Goal: Task Accomplishment & Management: Complete application form

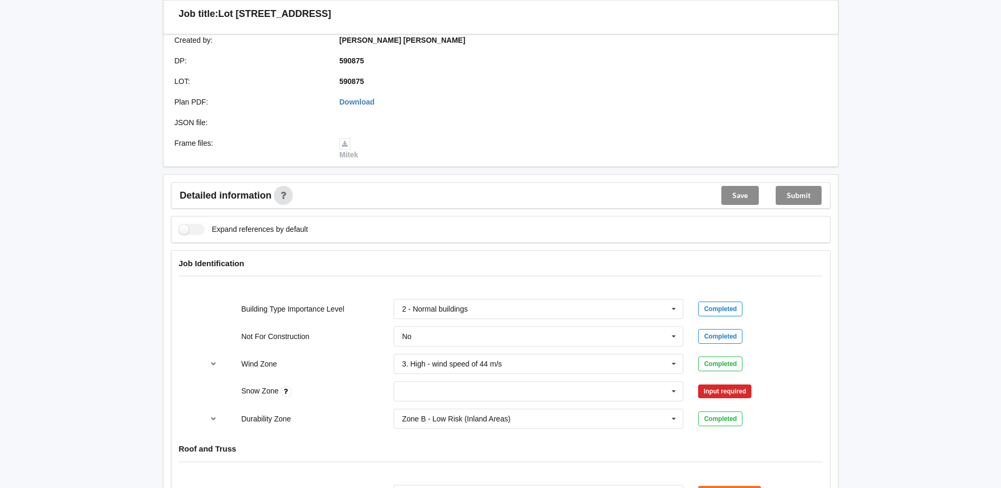
scroll to position [475, 0]
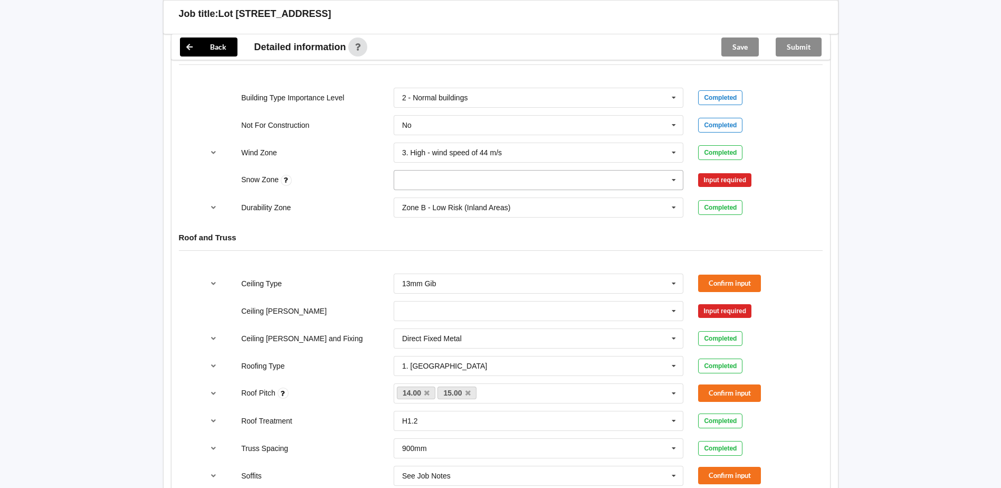
drag, startPoint x: 482, startPoint y: 172, endPoint x: 466, endPoint y: 184, distance: 19.9
click at [482, 172] on input "text" at bounding box center [539, 179] width 289 height 19
drag, startPoint x: 443, startPoint y: 185, endPoint x: 457, endPoint y: 188, distance: 15.0
click at [443, 189] on div "N0" at bounding box center [538, 199] width 289 height 20
click at [734, 171] on button "Confirm input" at bounding box center [729, 179] width 63 height 17
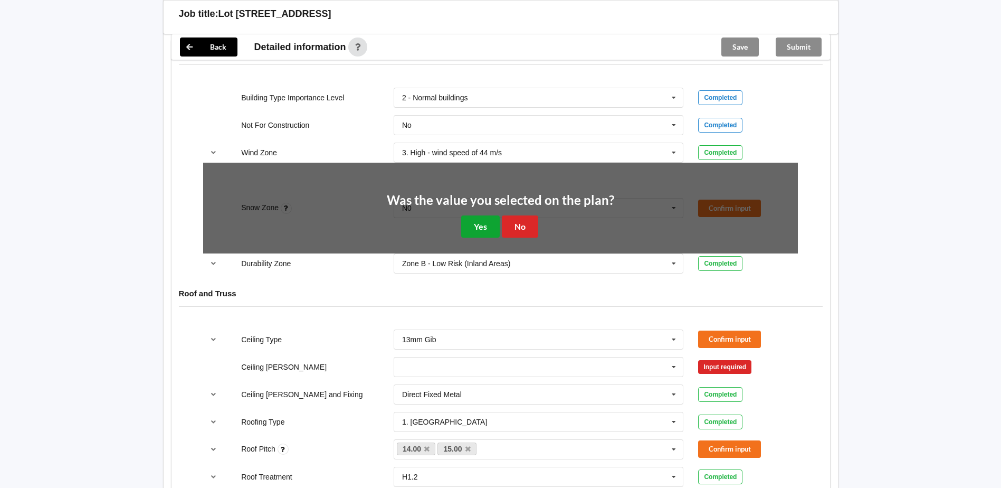
click at [476, 215] on button "Yes" at bounding box center [480, 226] width 39 height 22
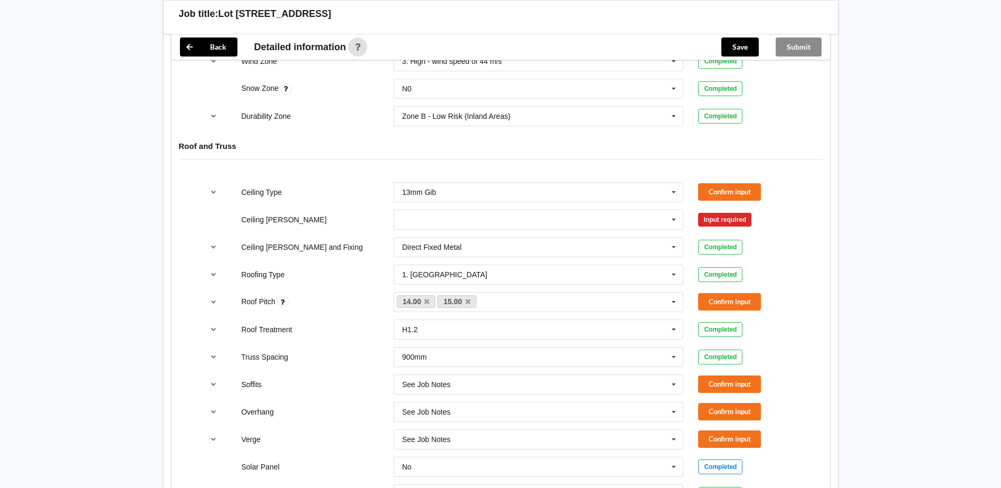
scroll to position [580, 0]
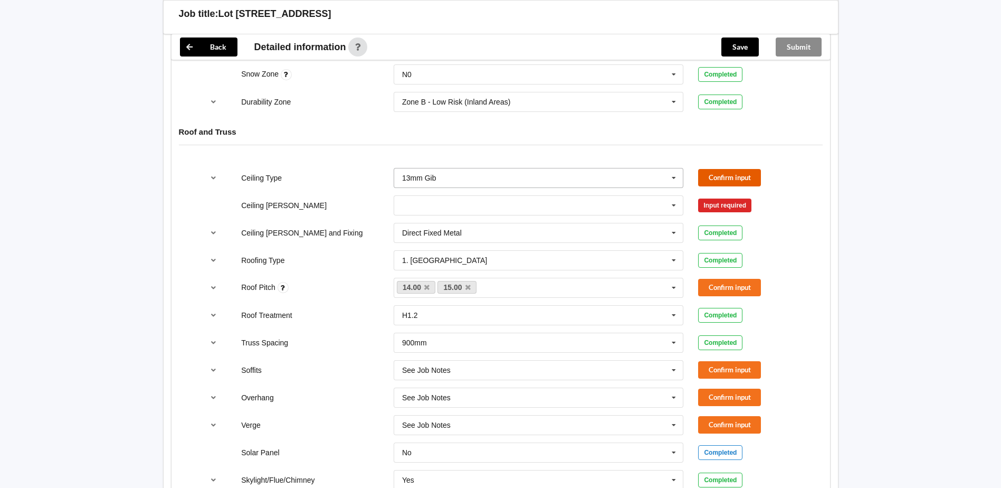
drag, startPoint x: 709, startPoint y: 164, endPoint x: 677, endPoint y: 176, distance: 34.4
click at [709, 169] on button "Confirm input" at bounding box center [729, 177] width 63 height 17
click at [654, 215] on div "Direct Fixed Metal Direct Fixed Metal Direct Fixed Timber Not Required See Job …" at bounding box center [538, 232] width 305 height 35
drag, startPoint x: 504, startPoint y: 196, endPoint x: 492, endPoint y: 204, distance: 14.8
click at [504, 196] on input "text" at bounding box center [539, 205] width 289 height 19
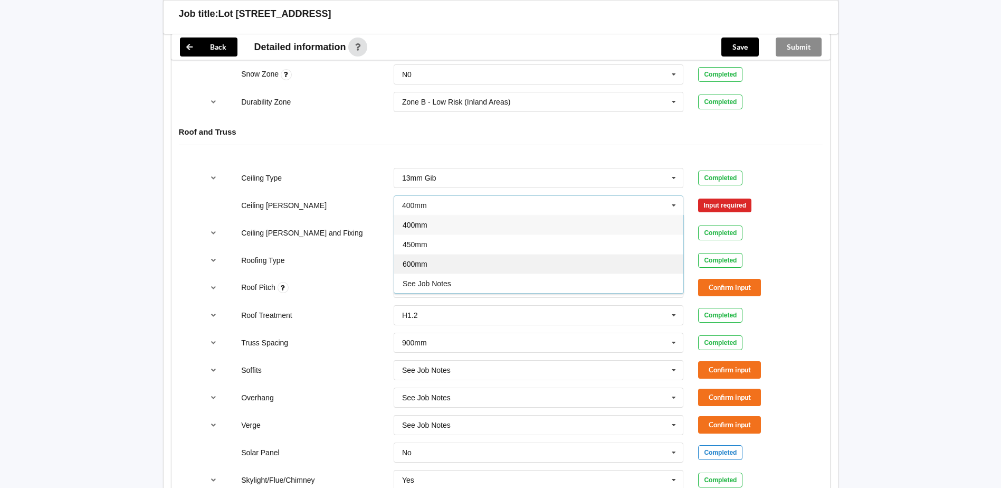
click at [439, 256] on div "600mm" at bounding box center [538, 264] width 289 height 20
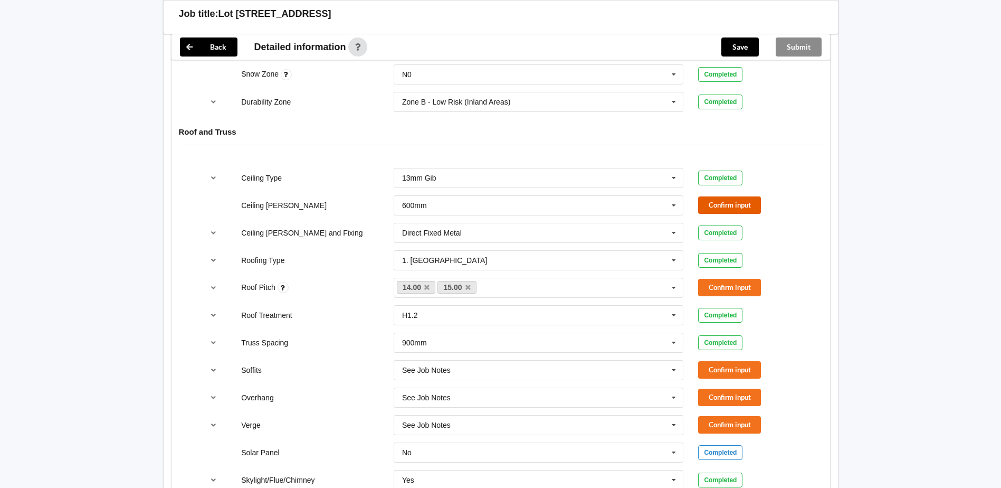
click at [730, 196] on button "Confirm input" at bounding box center [729, 204] width 63 height 17
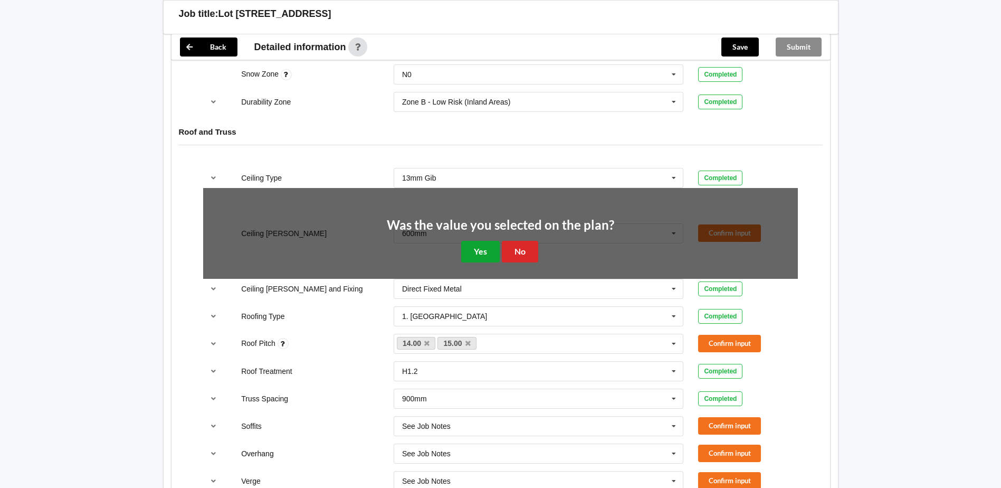
click at [488, 241] on button "Yes" at bounding box center [480, 252] width 39 height 22
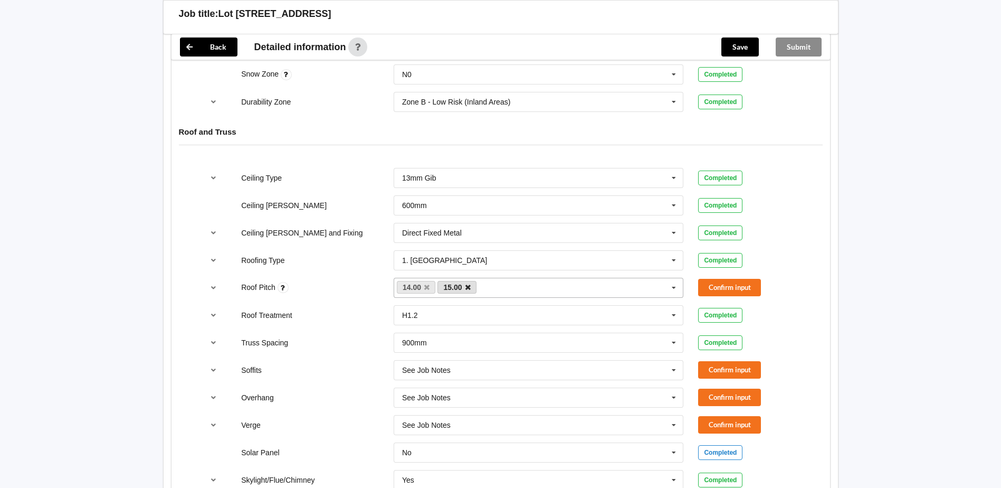
click at [467, 284] on icon at bounding box center [467, 287] width 5 height 7
click at [707, 279] on button "Confirm input" at bounding box center [729, 287] width 63 height 17
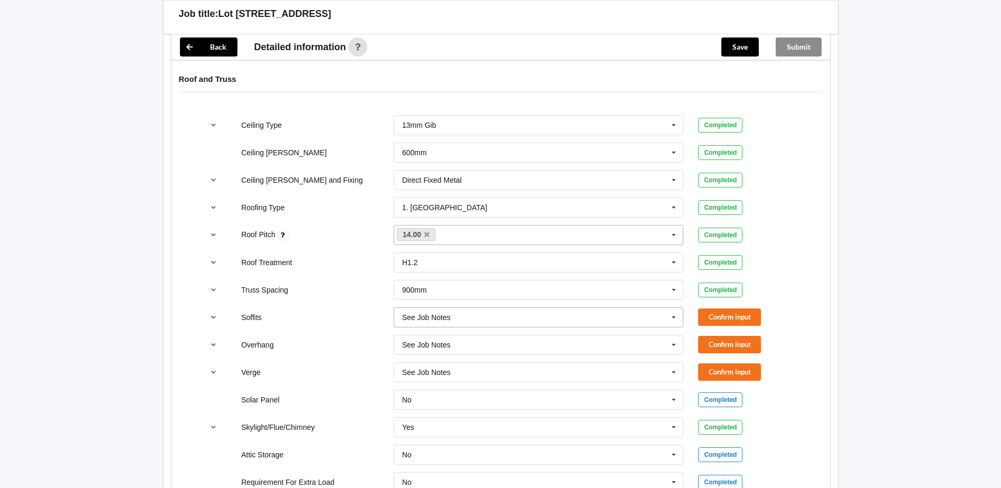
click at [620, 310] on input "text" at bounding box center [539, 317] width 289 height 19
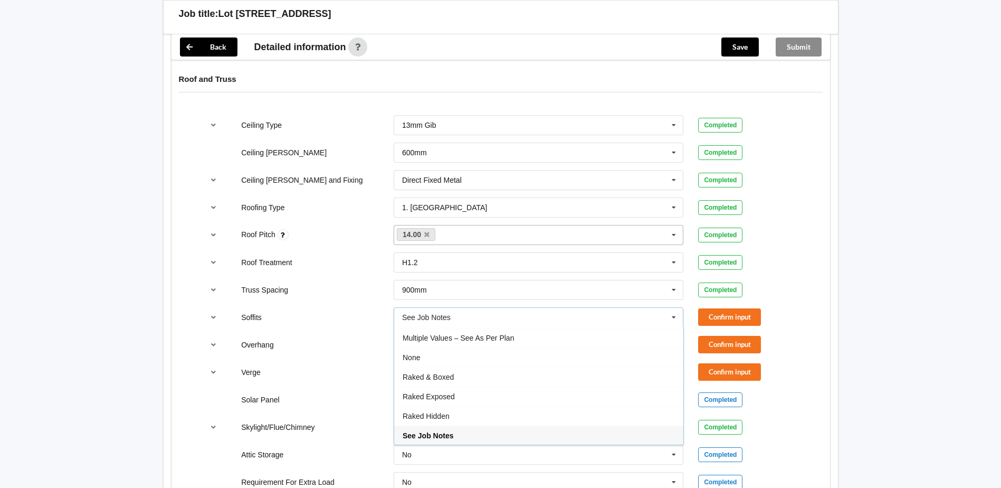
drag, startPoint x: 510, startPoint y: 326, endPoint x: 543, endPoint y: 321, distance: 33.6
click at [510, 333] on span "Multiple Values – See As Per Plan" at bounding box center [458, 337] width 111 height 8
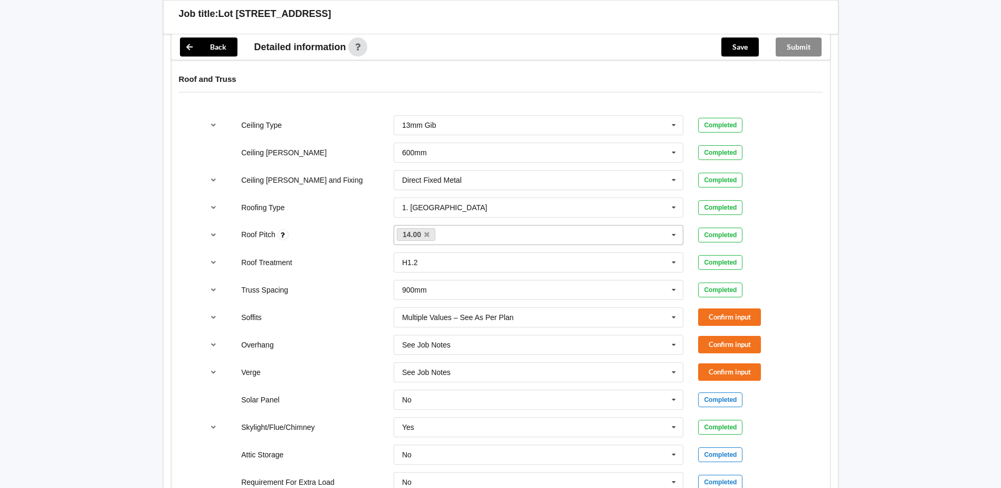
click at [541, 327] on div "See Job Notes See Job Notes 300mm 450mm 600mm 750mm Multiple Values – See As Pe…" at bounding box center [538, 344] width 305 height 35
click at [533, 335] on input "text" at bounding box center [539, 344] width 289 height 19
click at [466, 459] on div "Multiple Values – See As Per Plan" at bounding box center [538, 462] width 289 height 20
click at [517, 362] on input "text" at bounding box center [539, 371] width 289 height 19
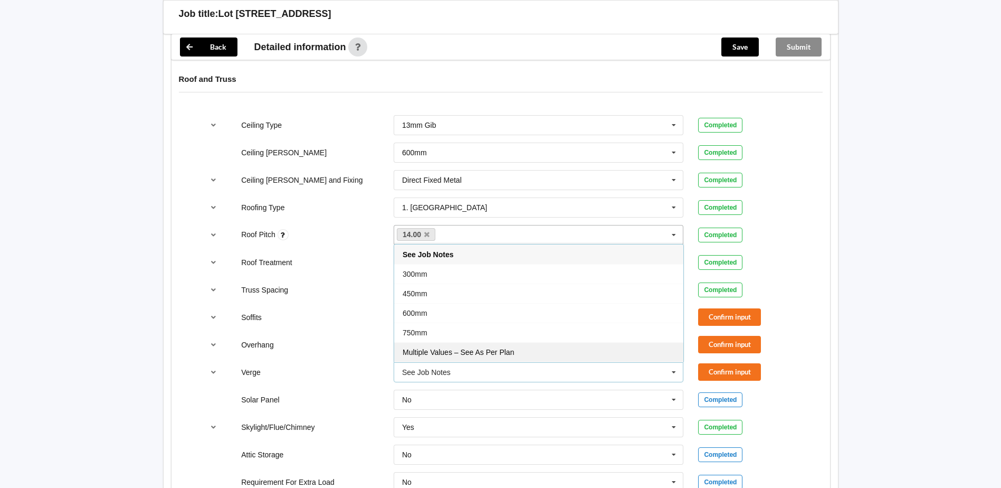
click at [512, 348] on span "Multiple Values – See As Per Plan" at bounding box center [458, 352] width 111 height 8
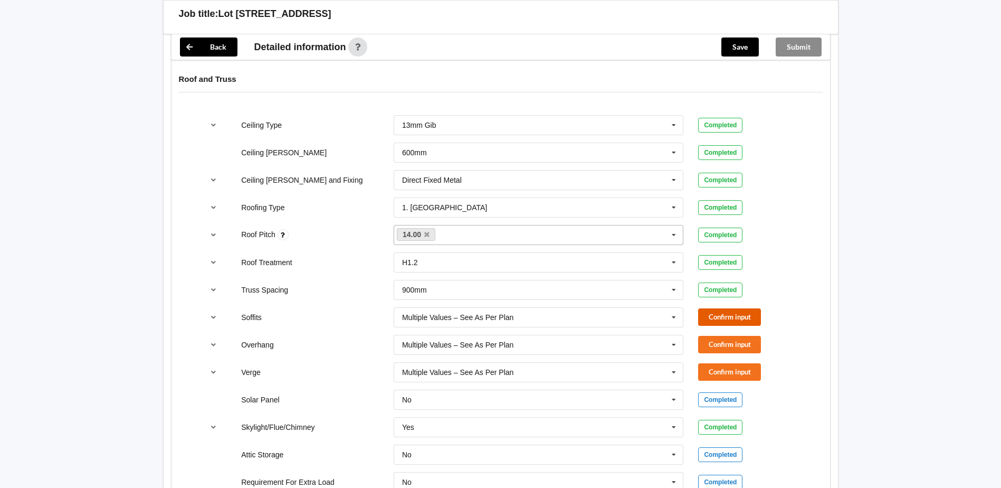
click at [744, 308] on button "Confirm input" at bounding box center [729, 316] width 63 height 17
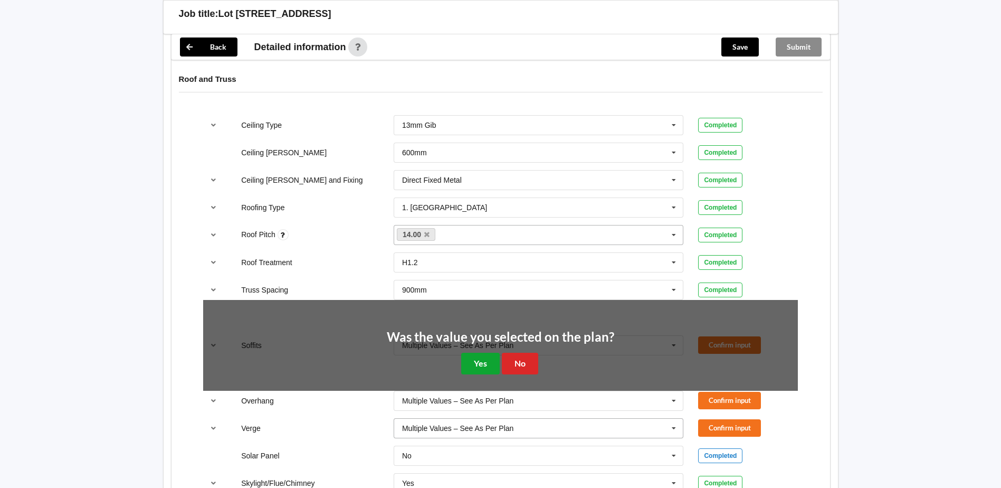
drag, startPoint x: 490, startPoint y: 354, endPoint x: 501, endPoint y: 355, distance: 10.6
click at [492, 355] on button "Yes" at bounding box center [480, 363] width 39 height 22
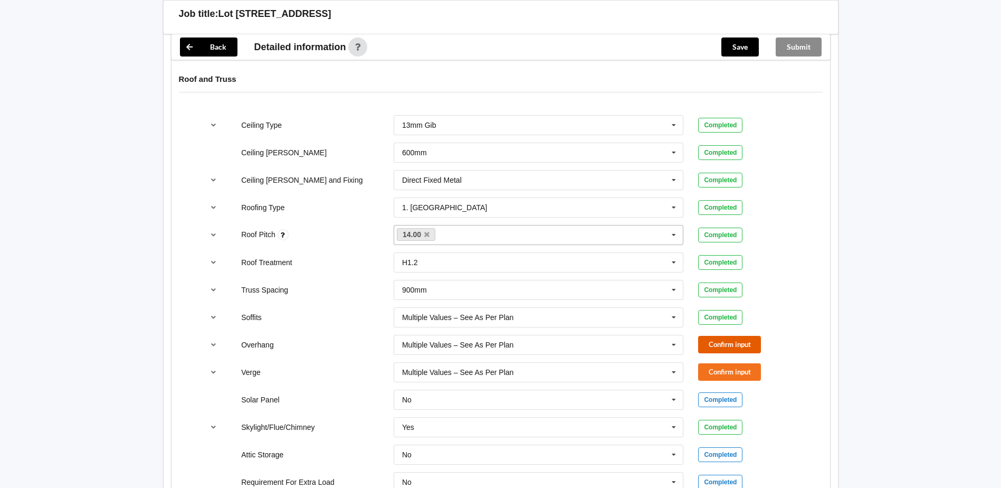
click at [716, 336] on button "Confirm input" at bounding box center [729, 344] width 63 height 17
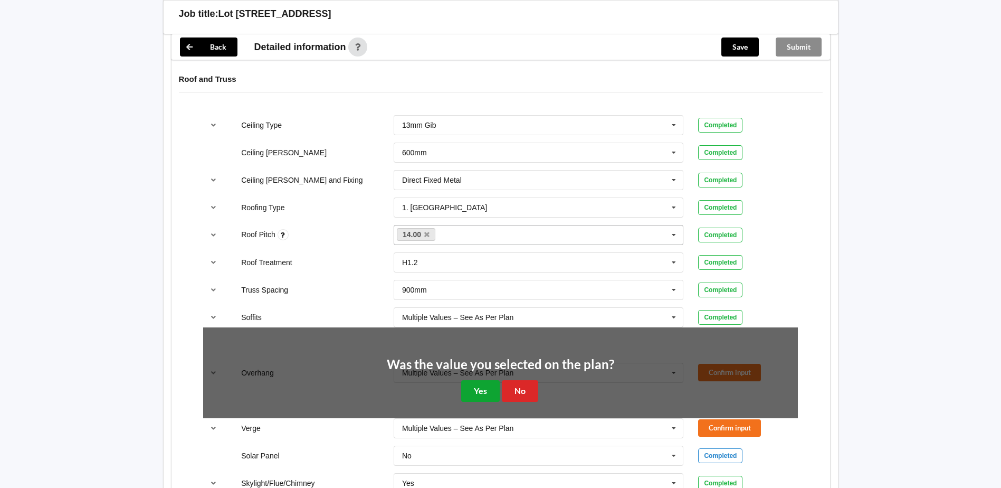
drag, startPoint x: 478, startPoint y: 385, endPoint x: 703, endPoint y: 372, distance: 225.7
click at [489, 385] on button "Yes" at bounding box center [480, 391] width 39 height 22
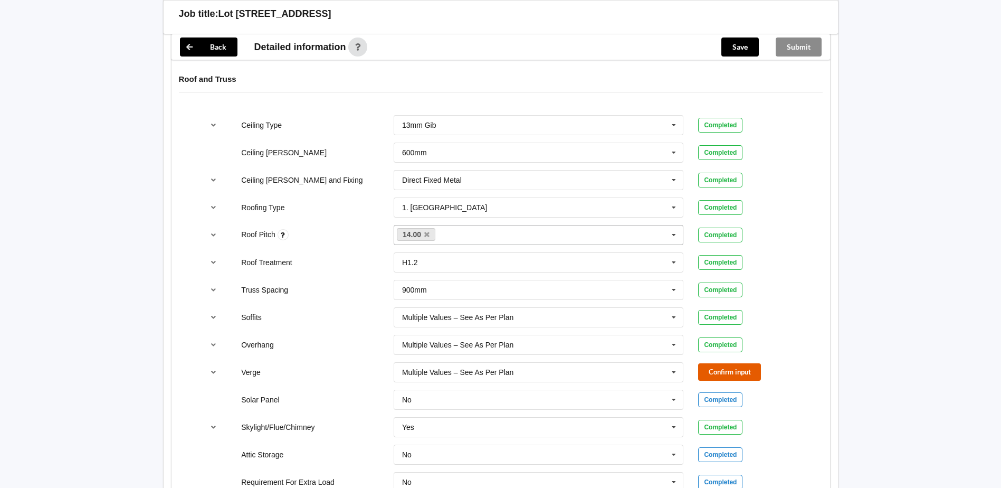
drag, startPoint x: 728, startPoint y: 358, endPoint x: 715, endPoint y: 364, distance: 13.9
click at [715, 364] on button "Confirm input" at bounding box center [729, 371] width 63 height 17
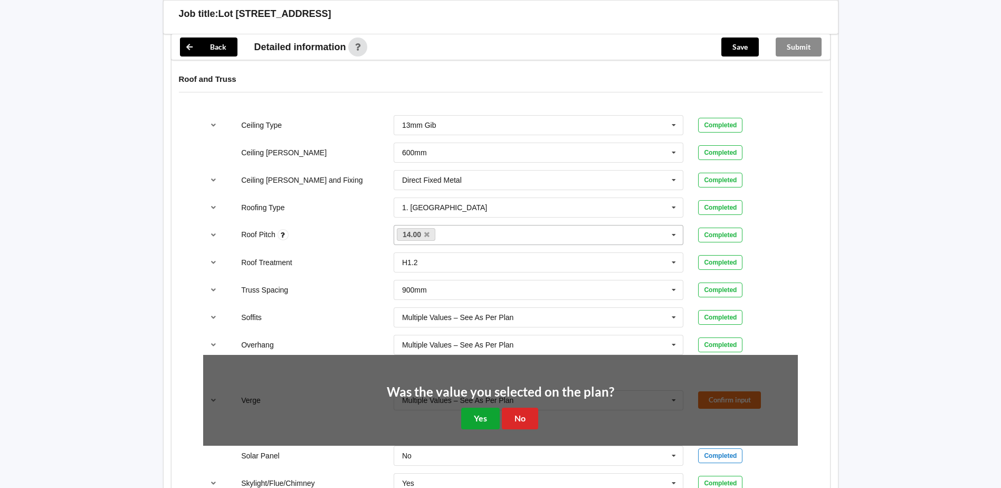
click at [470, 408] on button "Yes" at bounding box center [480, 418] width 39 height 22
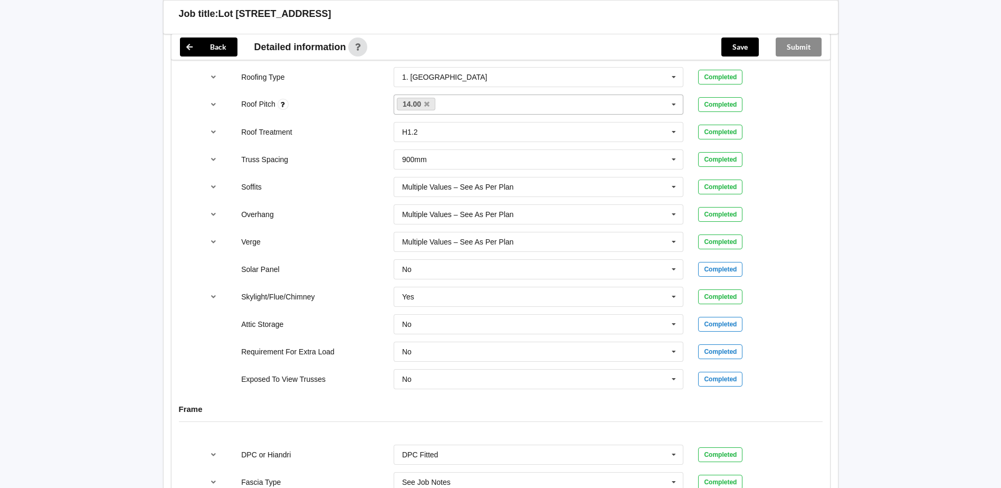
scroll to position [950, 0]
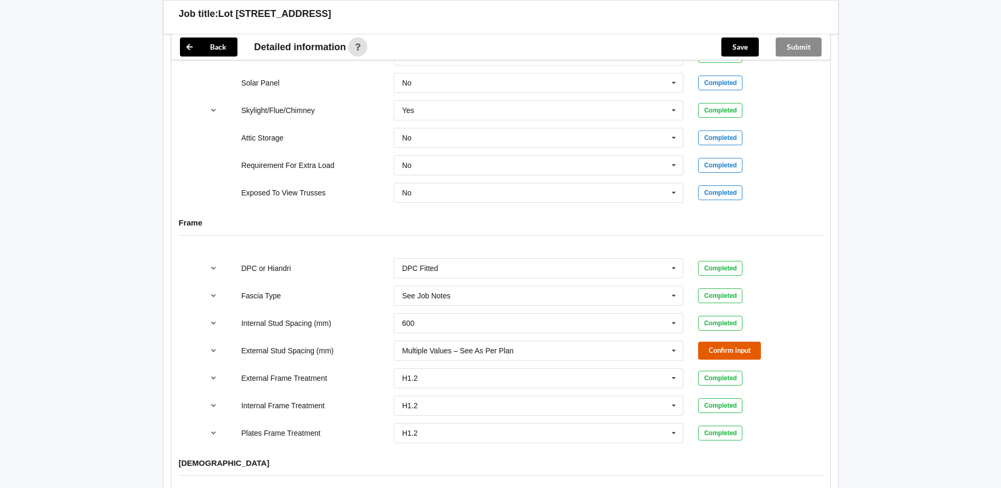
click at [713, 341] on button "Confirm input" at bounding box center [729, 349] width 63 height 17
click at [737, 44] on button "Save" at bounding box center [739, 46] width 37 height 19
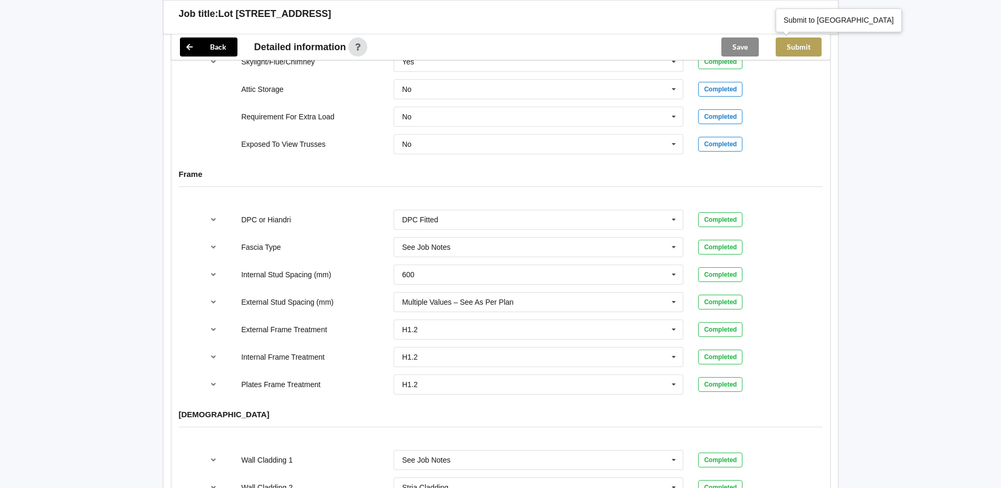
click at [806, 45] on button "Submit" at bounding box center [799, 46] width 46 height 19
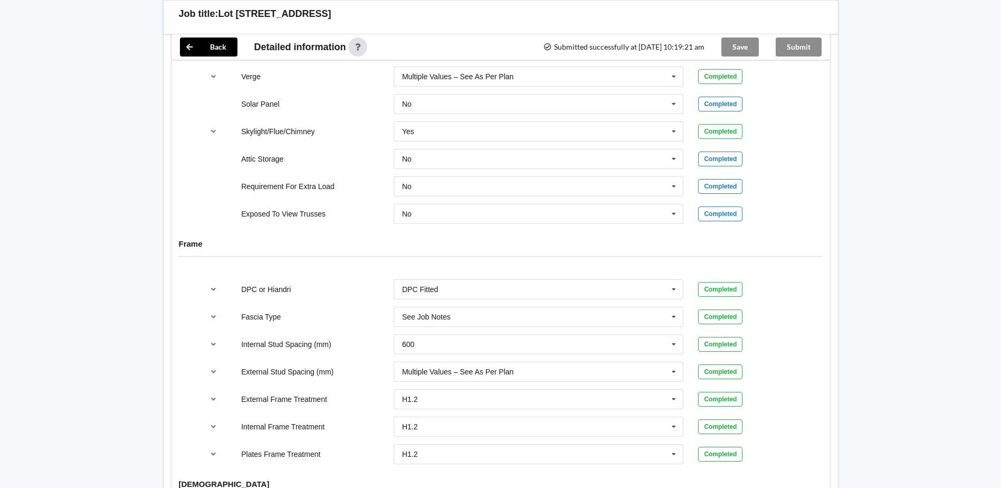
scroll to position [791, 0]
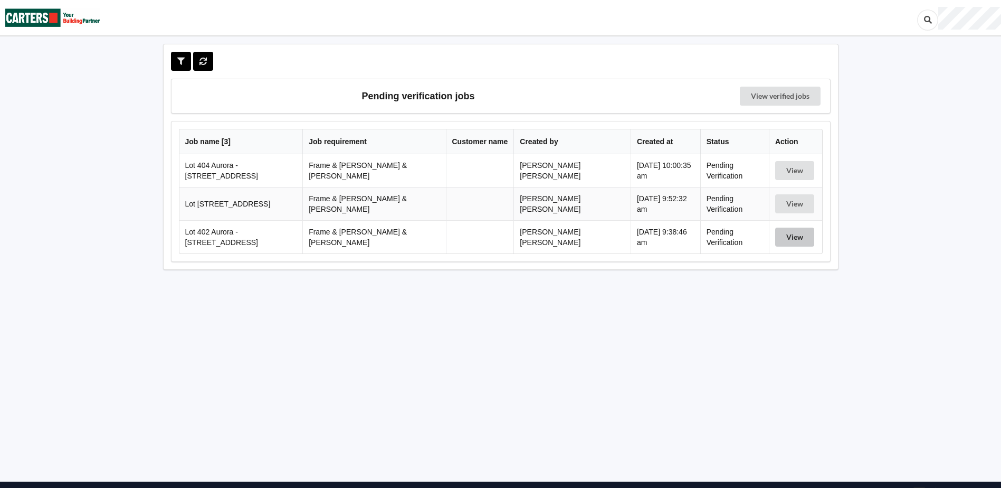
click at [800, 235] on button "View" at bounding box center [794, 236] width 39 height 19
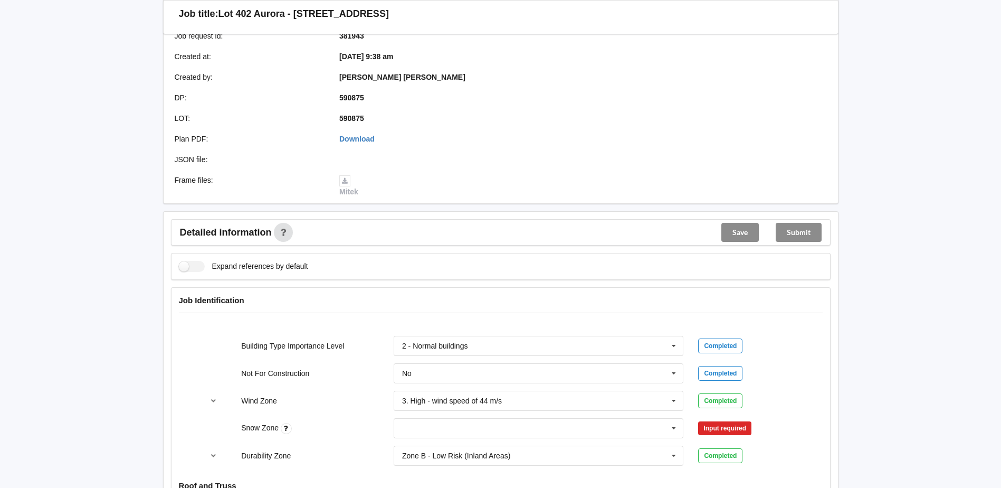
scroll to position [264, 0]
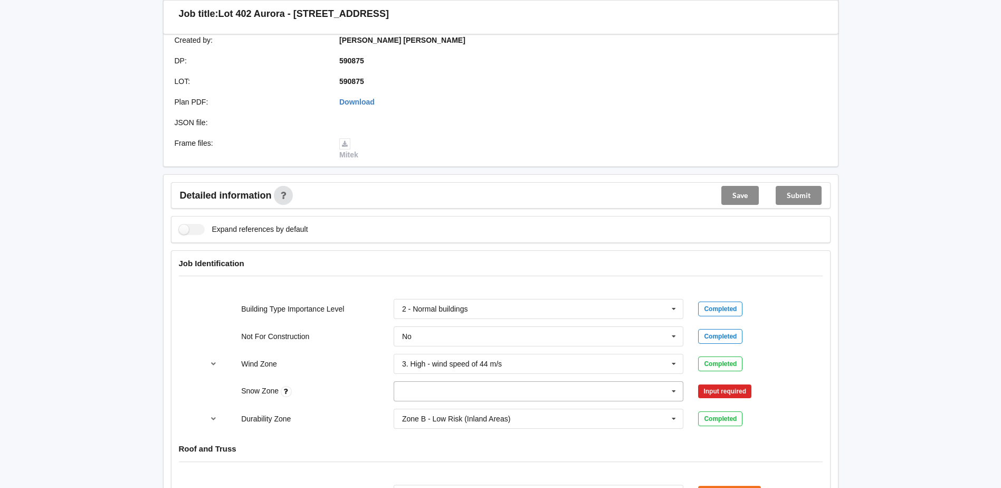
click at [532, 381] on input "text" at bounding box center [539, 390] width 289 height 19
click at [510, 264] on div "N0" at bounding box center [538, 274] width 289 height 20
click at [727, 383] on button "Confirm input" at bounding box center [729, 391] width 63 height 17
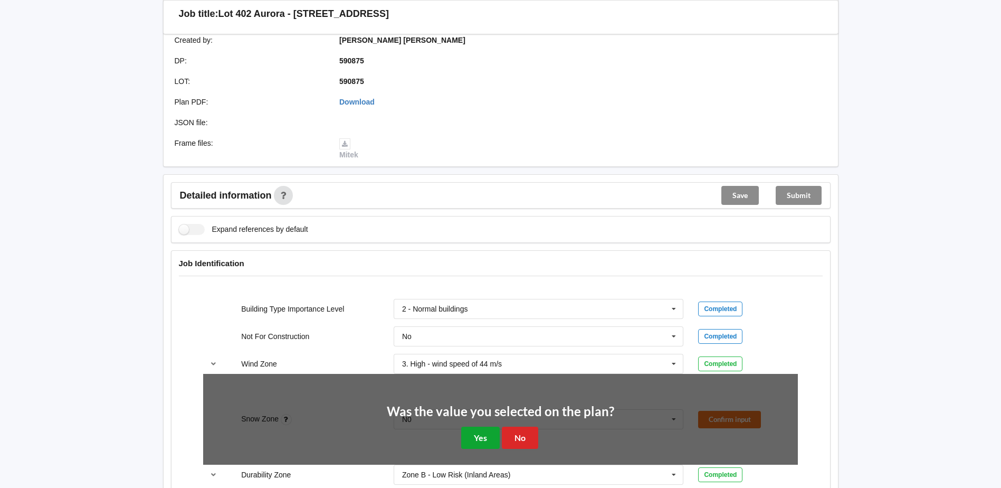
click at [469, 428] on button "Yes" at bounding box center [480, 437] width 39 height 22
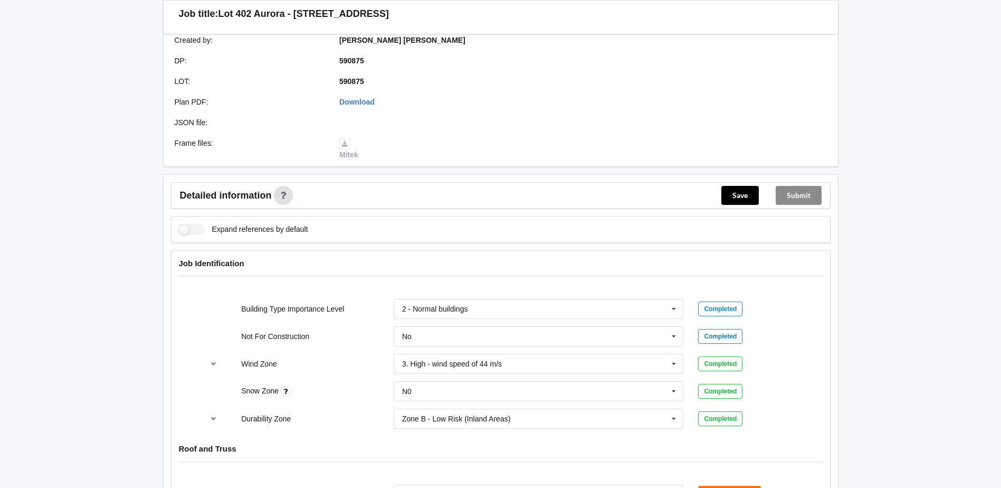
click at [297, 385] on div "Snow Zone" at bounding box center [310, 391] width 152 height 12
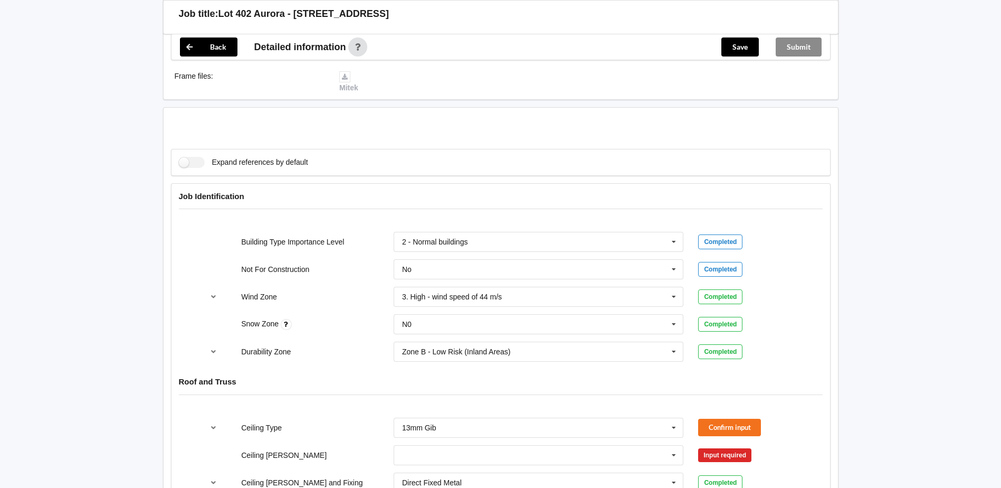
scroll to position [422, 0]
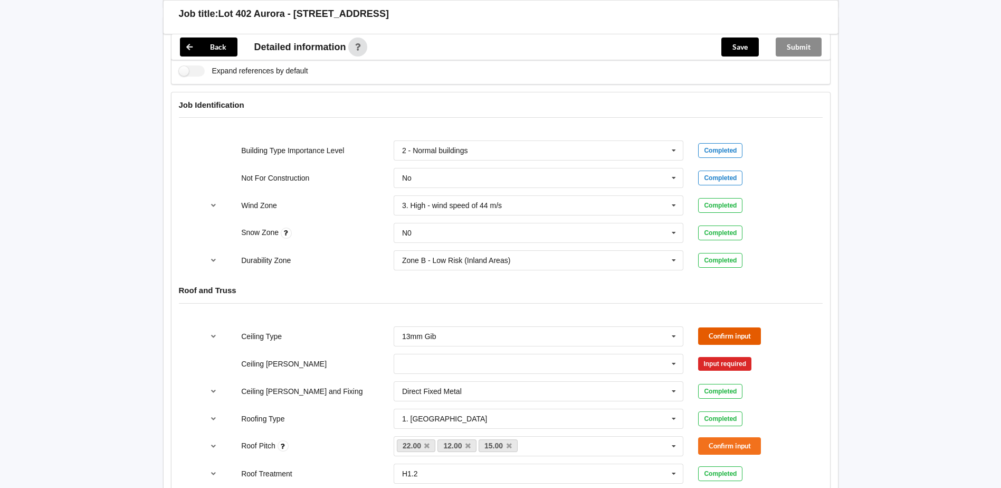
click at [724, 327] on button "Confirm input" at bounding box center [729, 335] width 63 height 17
click at [673, 354] on icon at bounding box center [674, 364] width 16 height 20
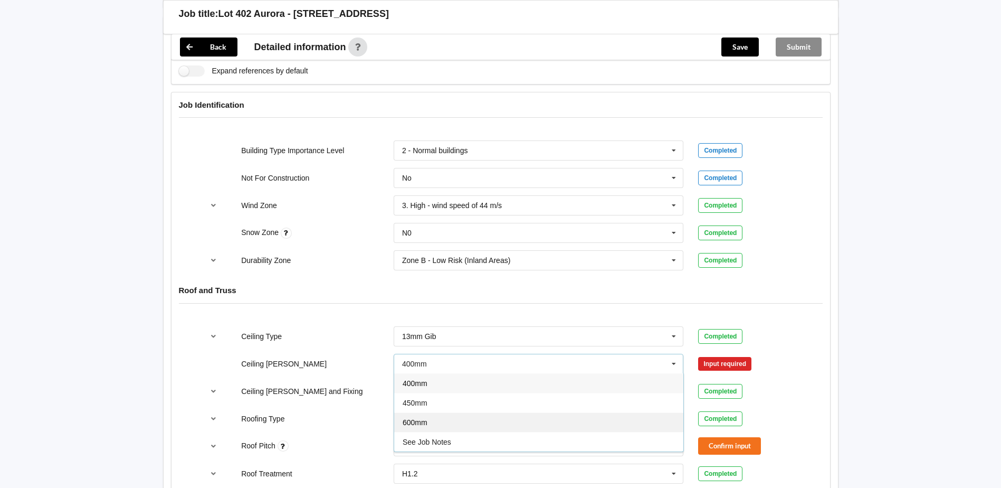
click at [438, 412] on div "600mm" at bounding box center [538, 422] width 289 height 20
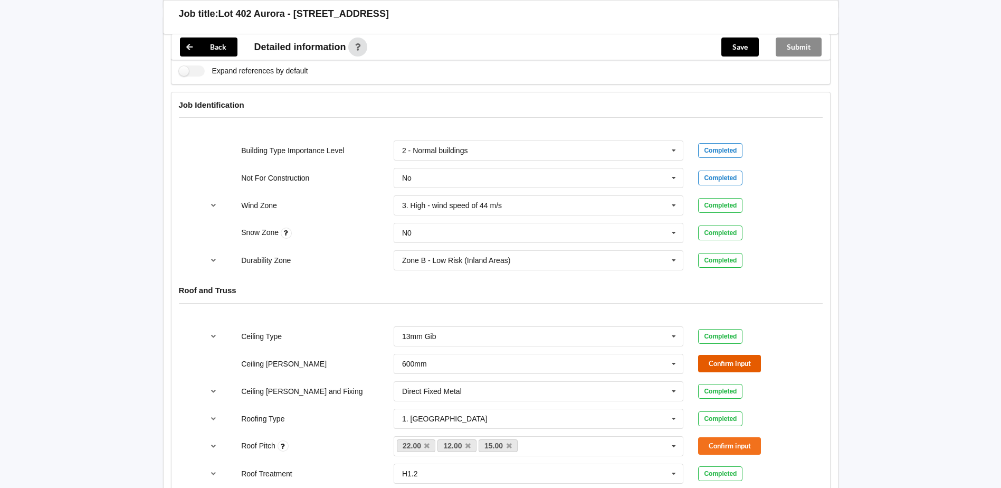
click at [725, 355] on button "Confirm input" at bounding box center [729, 363] width 63 height 17
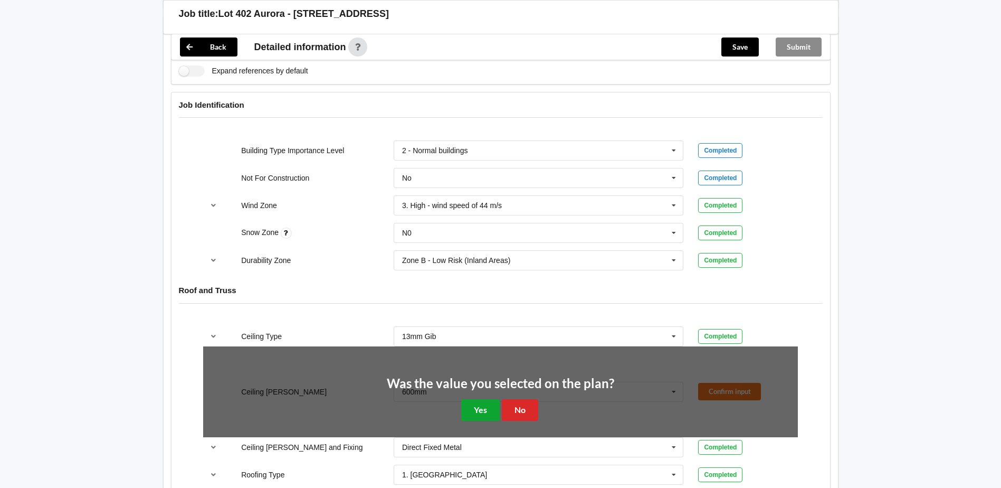
drag, startPoint x: 475, startPoint y: 388, endPoint x: 477, endPoint y: 396, distance: 8.2
click at [475, 387] on div "Was the value you selected on the plan? Yes No" at bounding box center [500, 399] width 227 height 44
click at [484, 399] on button "Yes" at bounding box center [480, 410] width 39 height 22
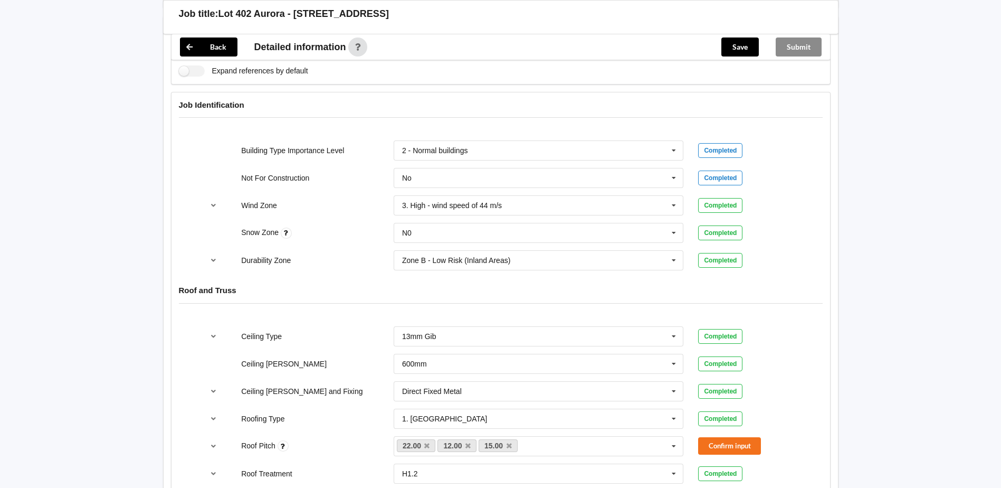
click at [389, 374] on div "Direct Fixed Metal Direct Fixed Metal Direct Fixed Timber Not Required See Job …" at bounding box center [538, 391] width 305 height 35
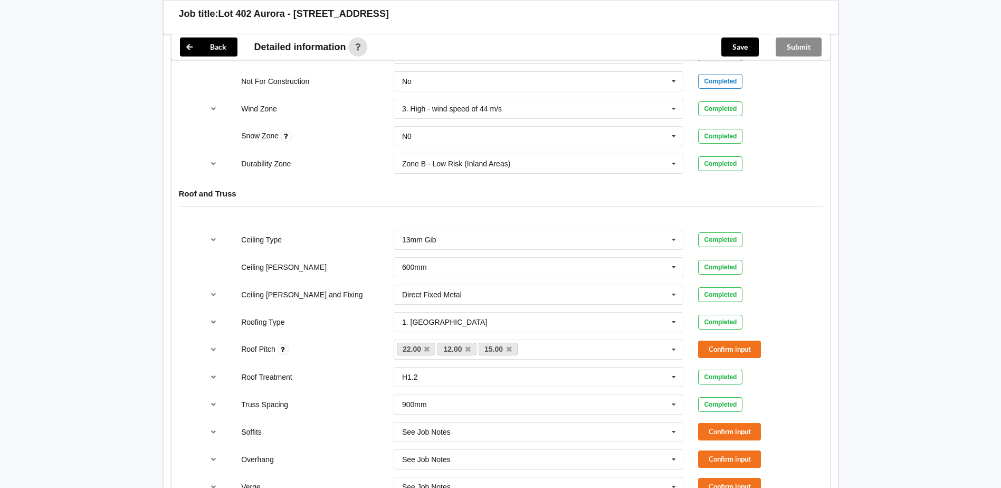
scroll to position [528, 0]
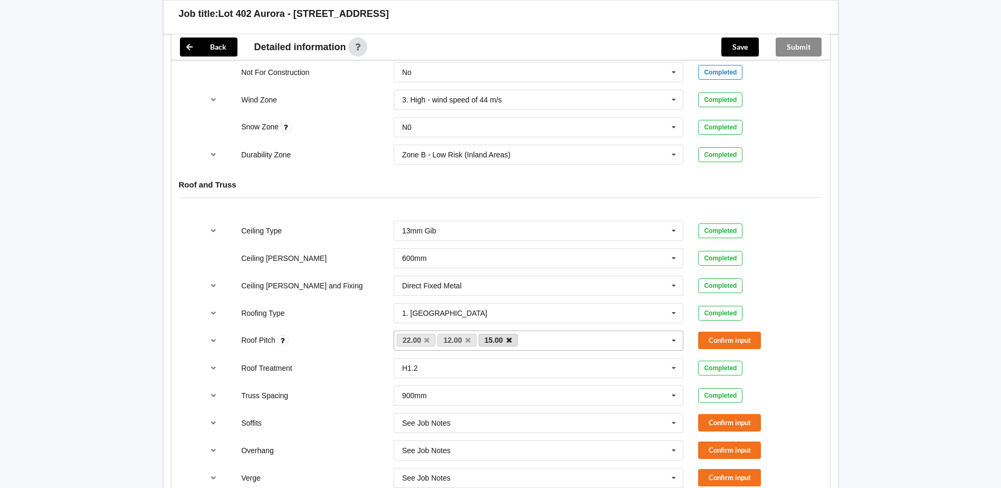
click at [508, 337] on icon at bounding box center [509, 340] width 5 height 7
click at [742, 331] on button "Confirm input" at bounding box center [729, 339] width 63 height 17
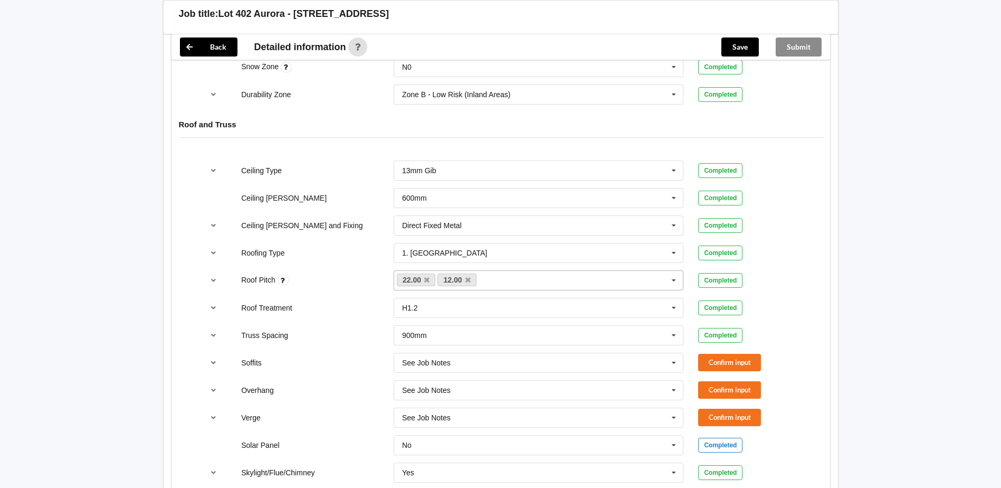
scroll to position [686, 0]
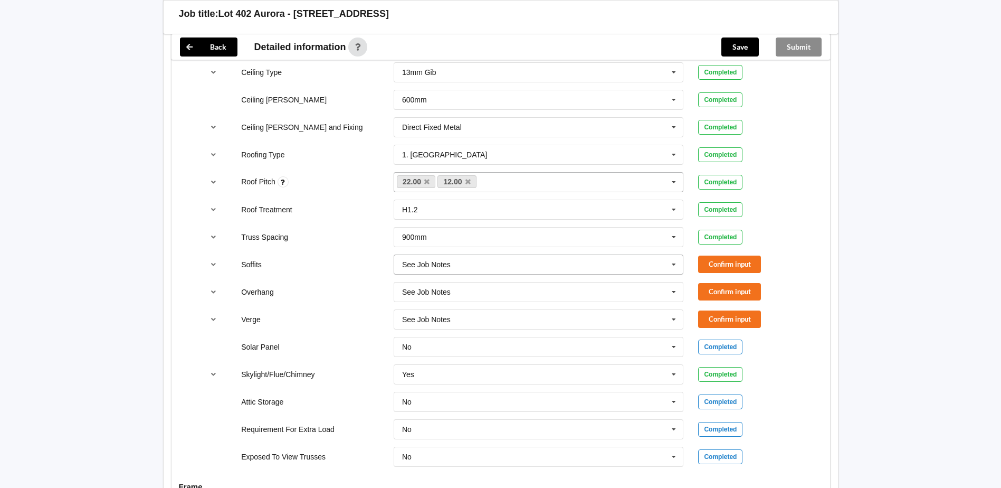
click at [578, 255] on input "text" at bounding box center [539, 264] width 289 height 19
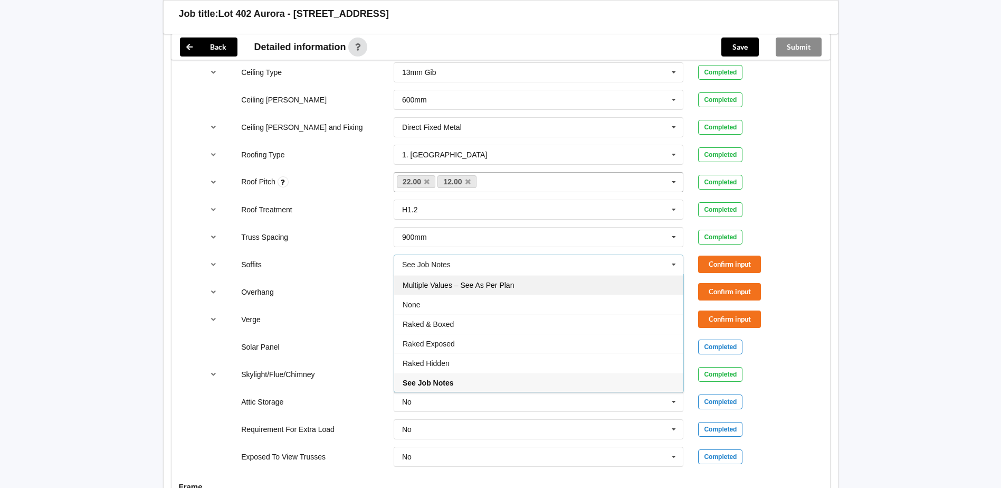
click at [499, 281] on span "Multiple Values – See As Per Plan" at bounding box center [458, 285] width 111 height 8
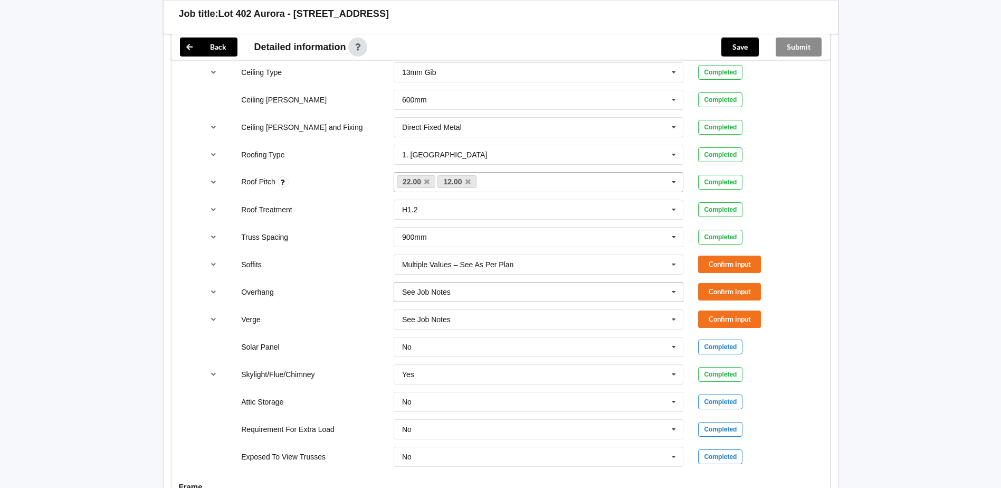
click at [507, 285] on input "text" at bounding box center [539, 291] width 289 height 19
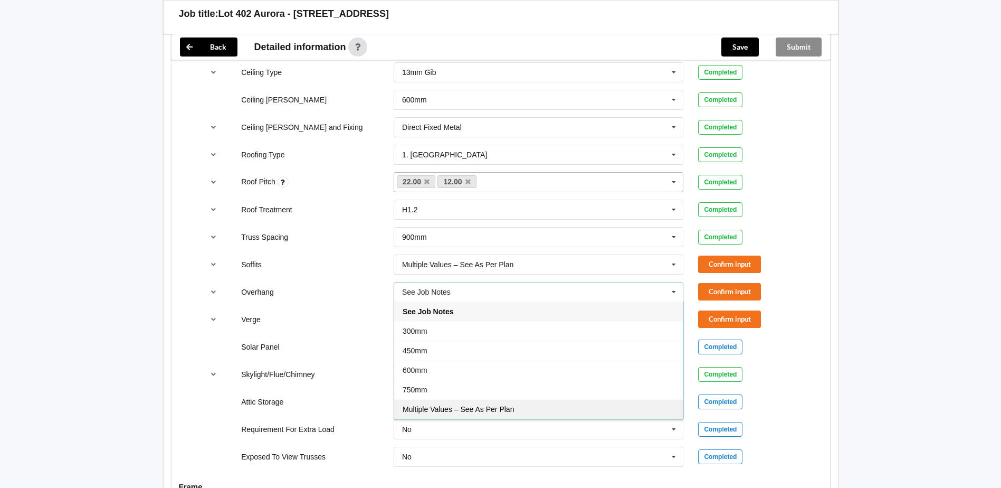
click at [452, 404] on div "Multiple Values – See As Per Plan" at bounding box center [538, 409] width 289 height 20
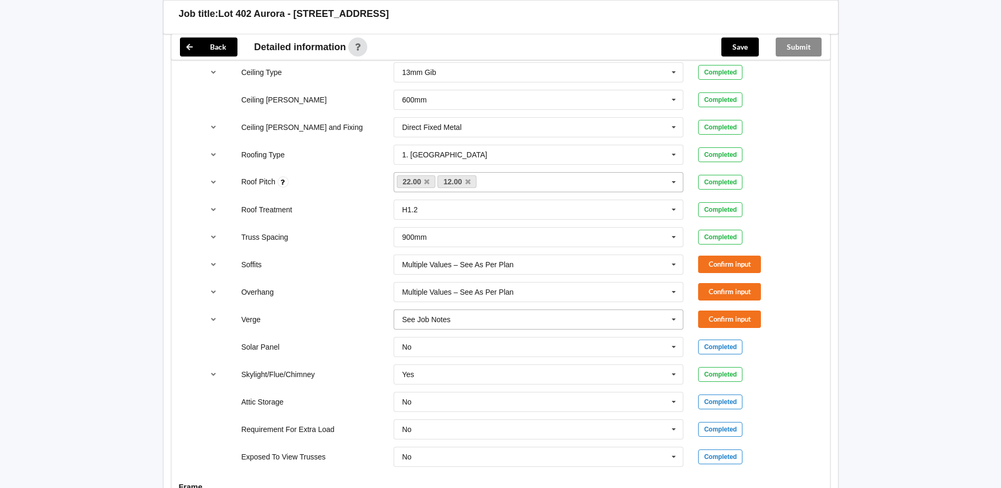
click at [460, 310] on input "text" at bounding box center [539, 319] width 289 height 19
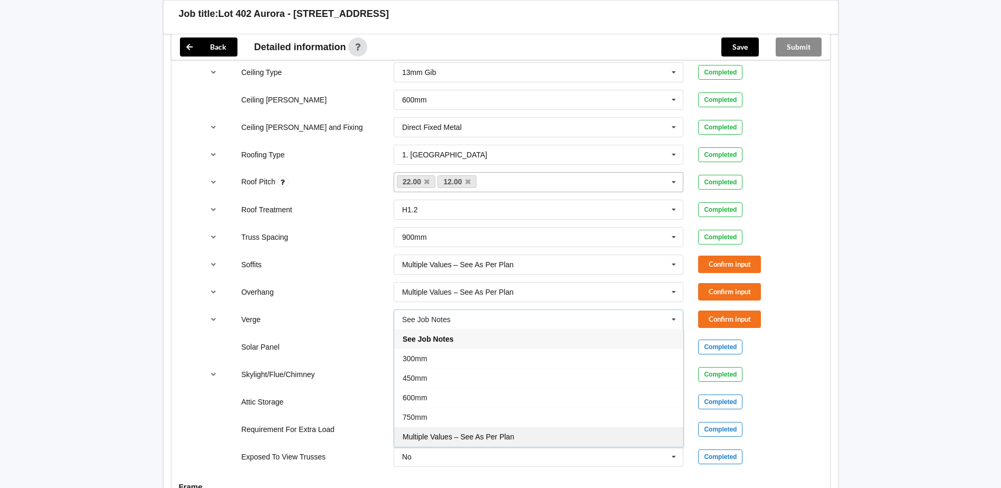
click at [445, 432] on span "Multiple Values – See As Per Plan" at bounding box center [458, 436] width 111 height 8
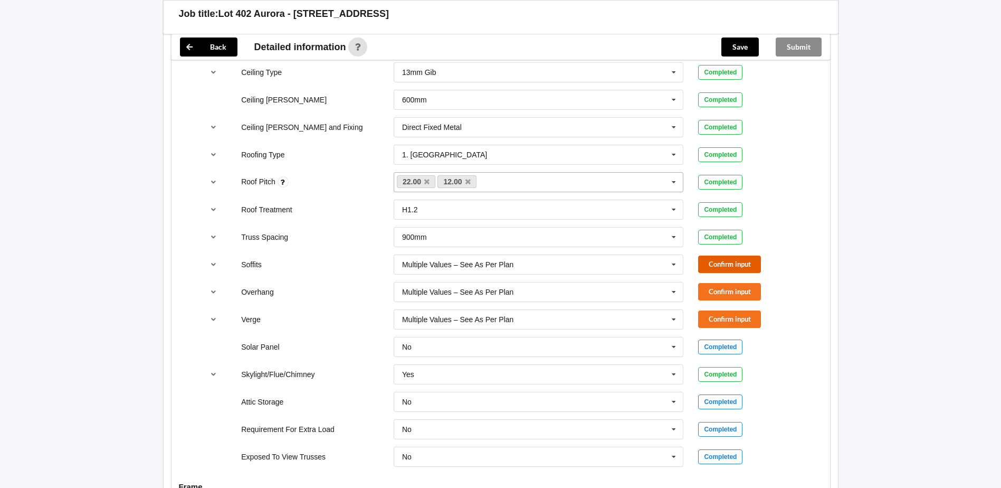
click at [724, 255] on button "Confirm input" at bounding box center [729, 263] width 63 height 17
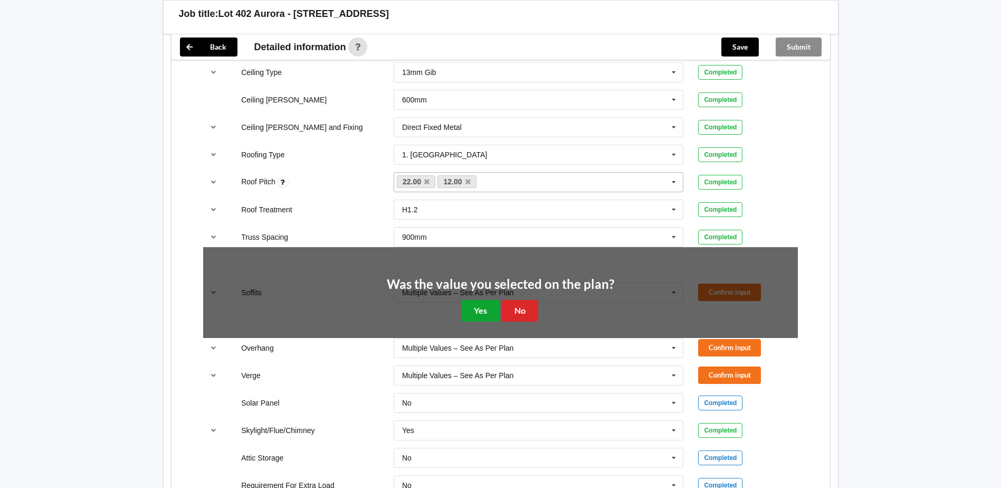
drag, startPoint x: 476, startPoint y: 294, endPoint x: 540, endPoint y: 295, distance: 64.4
click at [478, 300] on button "Yes" at bounding box center [480, 311] width 39 height 22
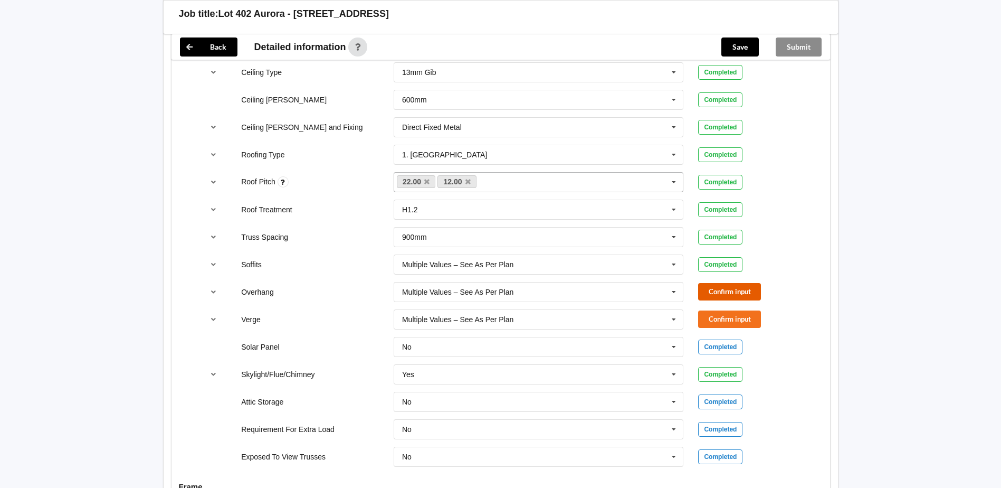
click at [701, 283] on button "Confirm input" at bounding box center [729, 291] width 63 height 17
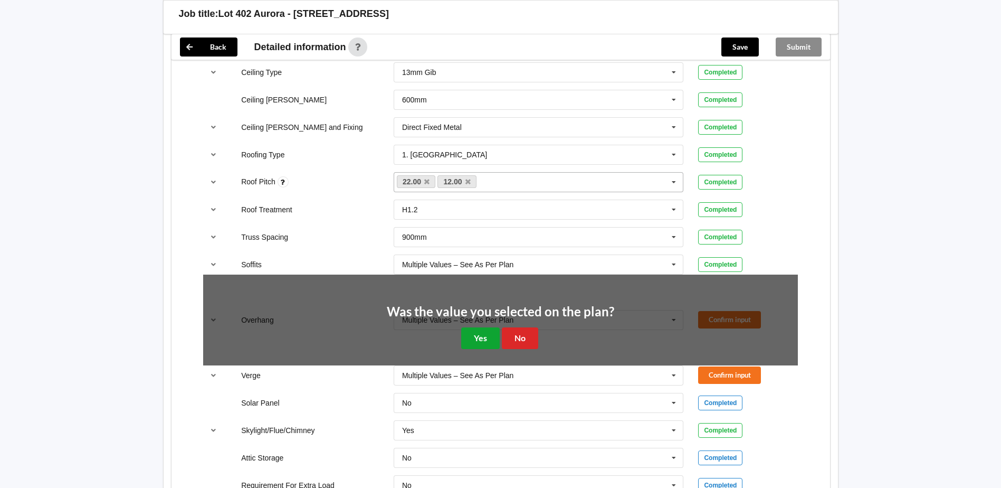
click at [488, 327] on button "Yes" at bounding box center [480, 338] width 39 height 22
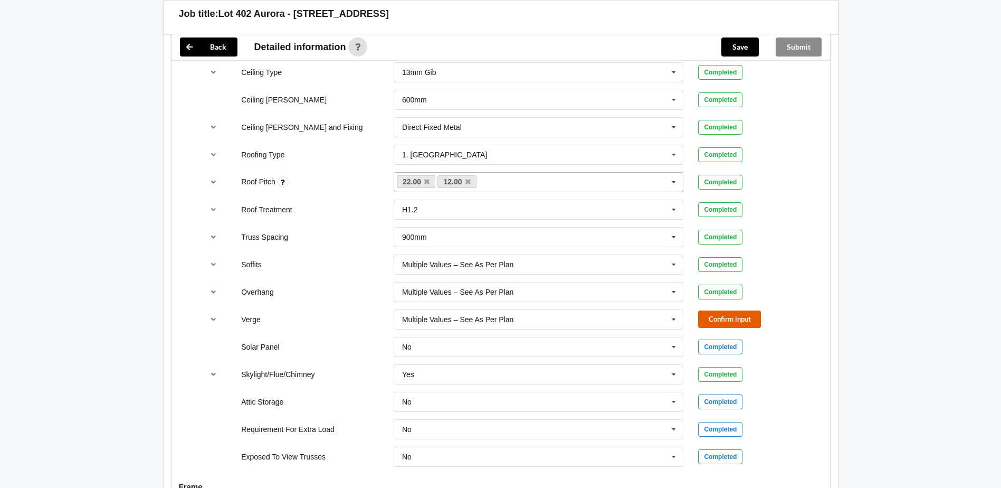
click at [707, 310] on button "Confirm input" at bounding box center [729, 318] width 63 height 17
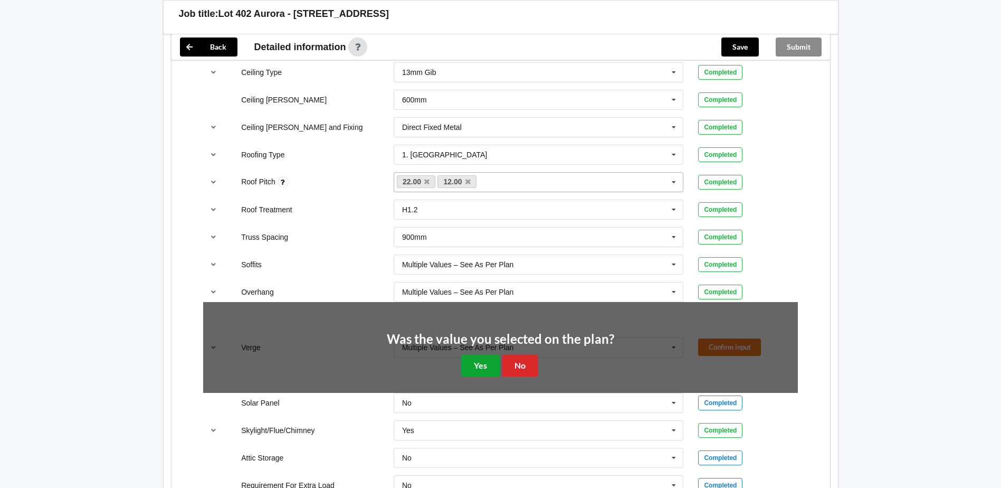
click at [477, 361] on button "Yes" at bounding box center [480, 366] width 39 height 22
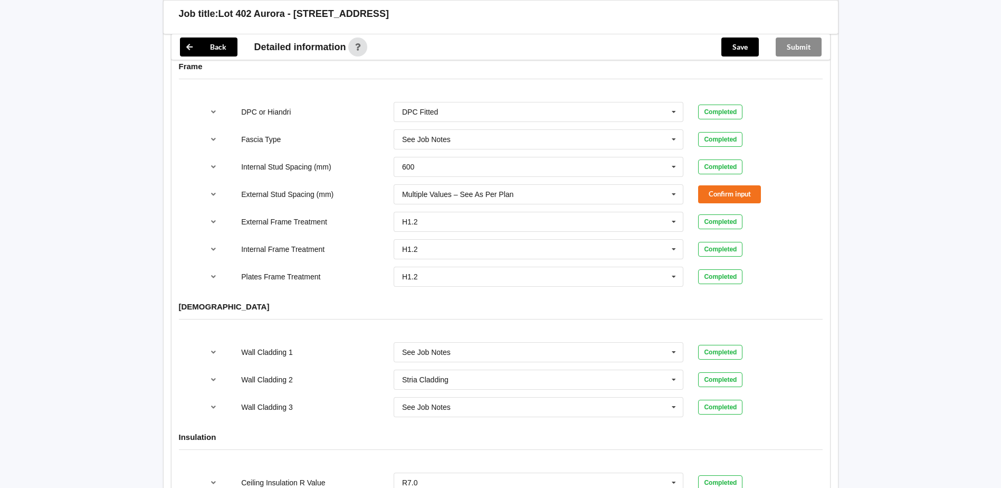
scroll to position [1108, 0]
click at [730, 185] on button "Confirm input" at bounding box center [729, 191] width 63 height 17
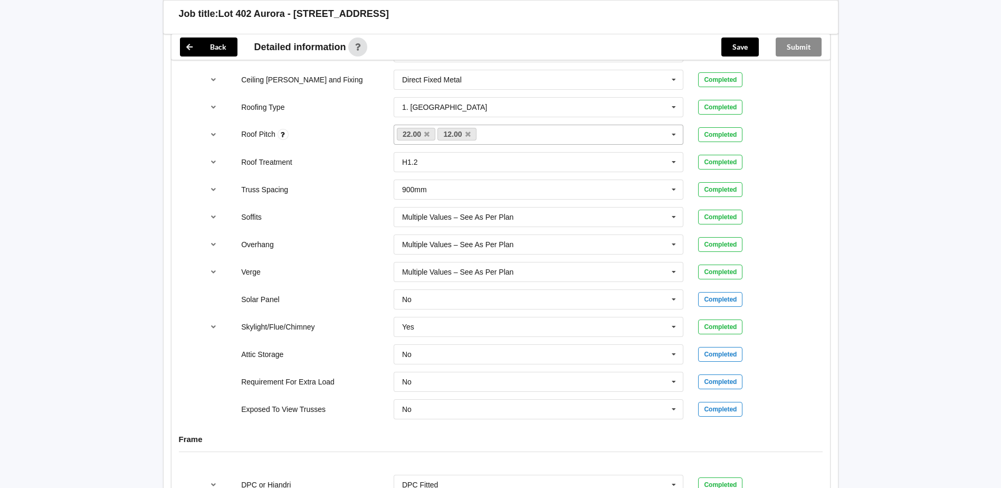
scroll to position [604, 0]
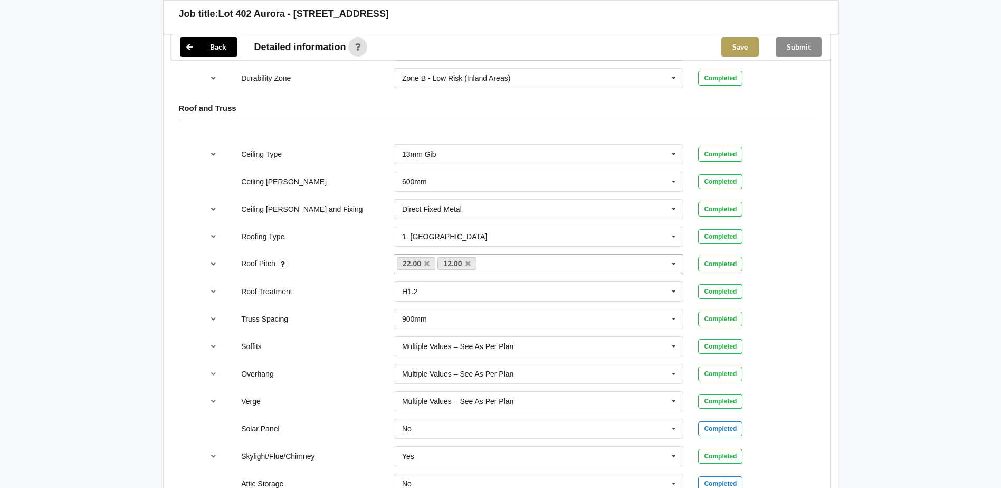
click at [751, 44] on button "Save" at bounding box center [739, 46] width 37 height 19
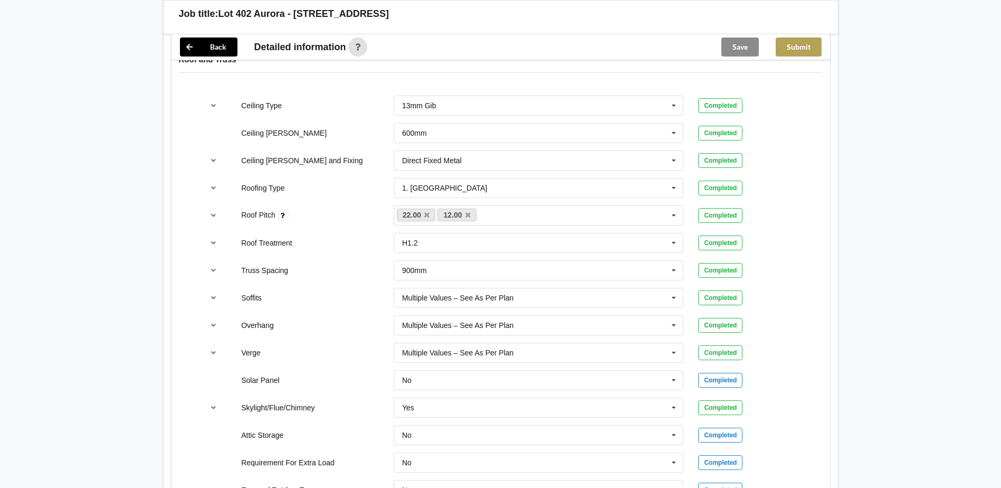
click at [794, 48] on button "Submit" at bounding box center [799, 46] width 46 height 19
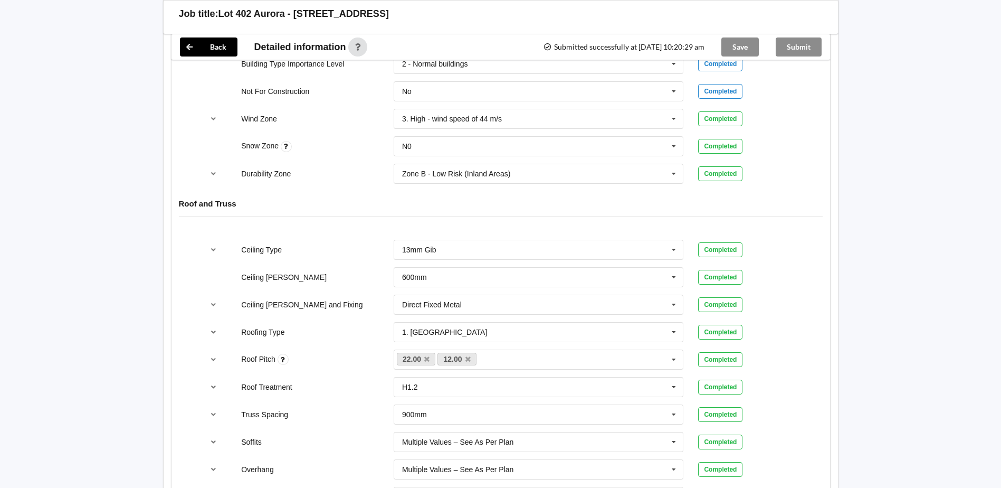
scroll to position [393, 0]
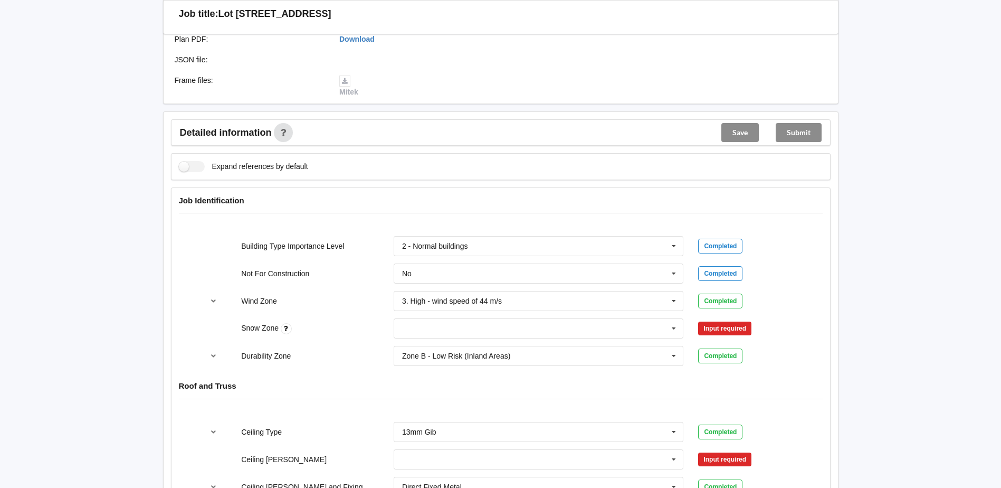
scroll to position [422, 0]
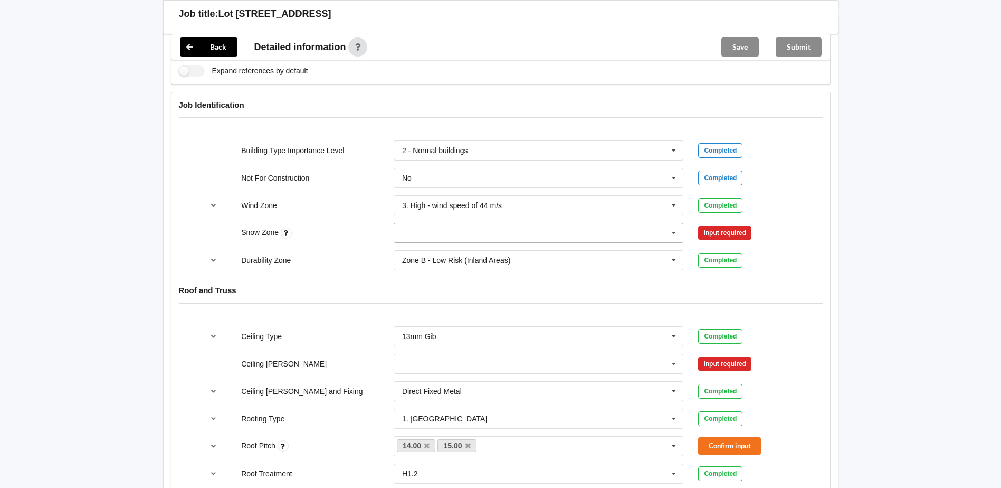
click at [480, 226] on input "text" at bounding box center [539, 232] width 289 height 19
click at [450, 243] on div "N0" at bounding box center [538, 252] width 289 height 20
click at [709, 225] on button "Confirm input" at bounding box center [729, 232] width 63 height 17
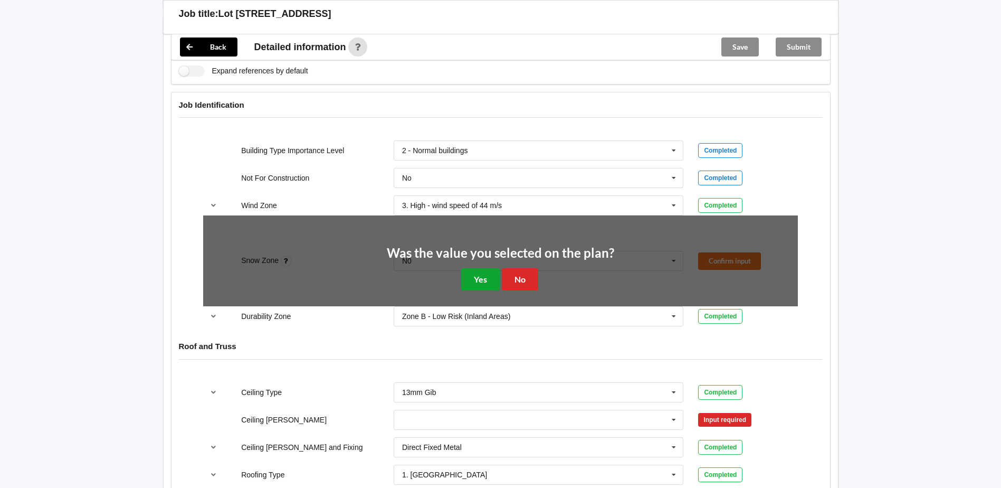
click at [483, 274] on button "Yes" at bounding box center [480, 279] width 39 height 22
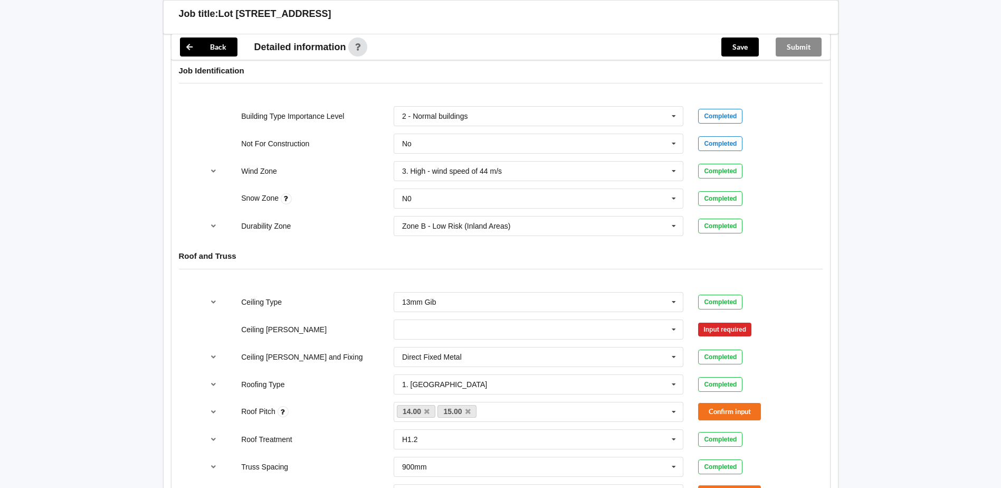
scroll to position [475, 0]
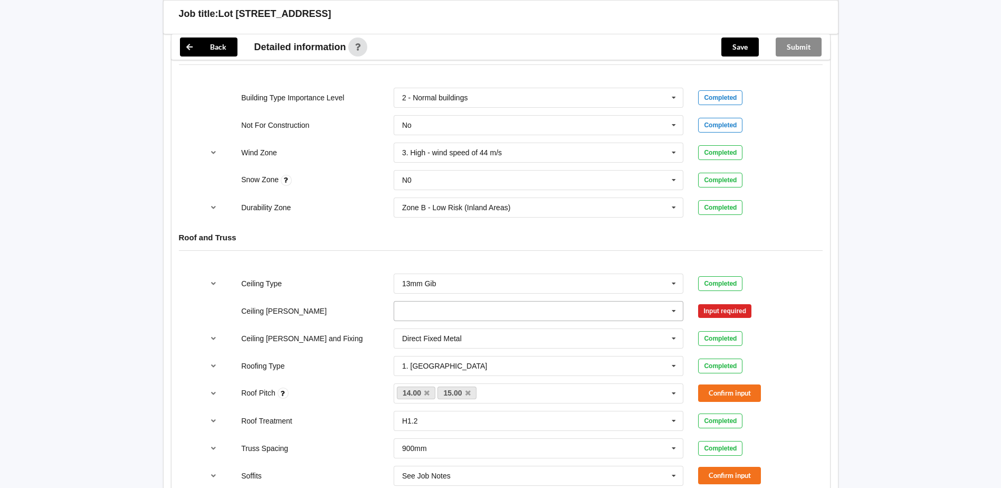
click at [412, 306] on input "text" at bounding box center [539, 310] width 289 height 19
drag, startPoint x: 432, startPoint y: 361, endPoint x: 465, endPoint y: 362, distance: 33.2
click at [432, 361] on div "600mm" at bounding box center [538, 369] width 289 height 20
click at [725, 302] on button "Confirm input" at bounding box center [729, 310] width 63 height 17
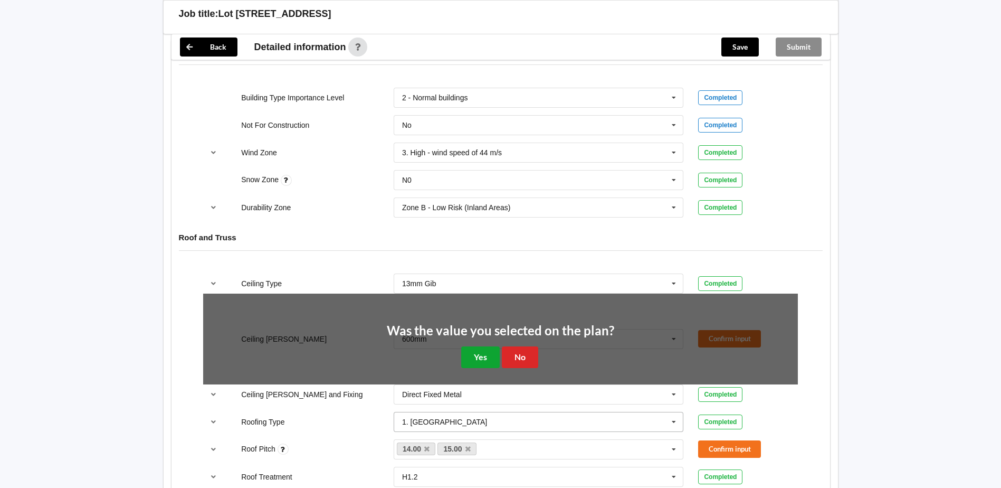
click at [476, 349] on button "Yes" at bounding box center [480, 357] width 39 height 22
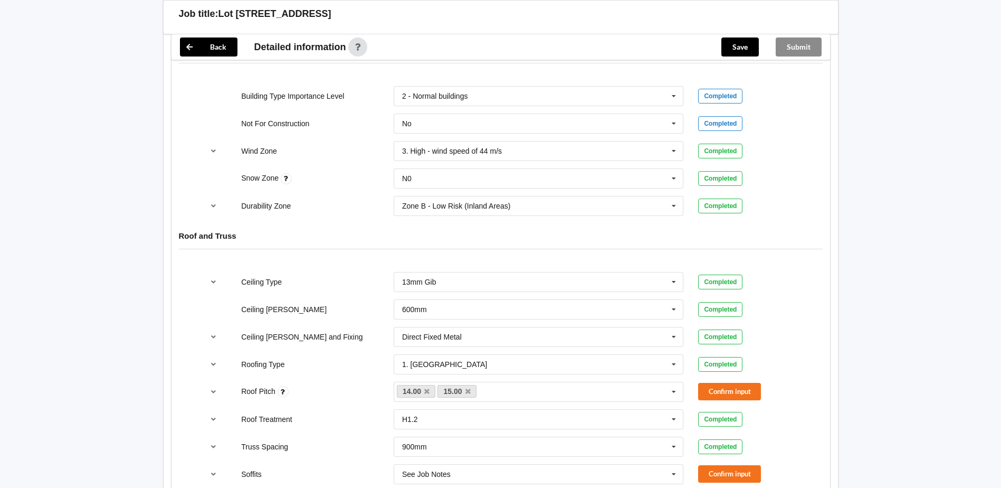
scroll to position [317, 0]
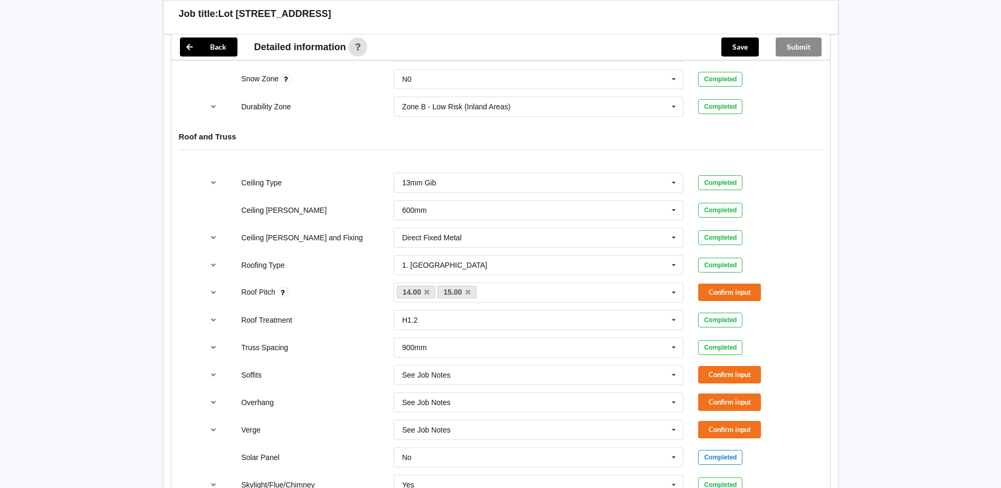
scroll to position [580, 0]
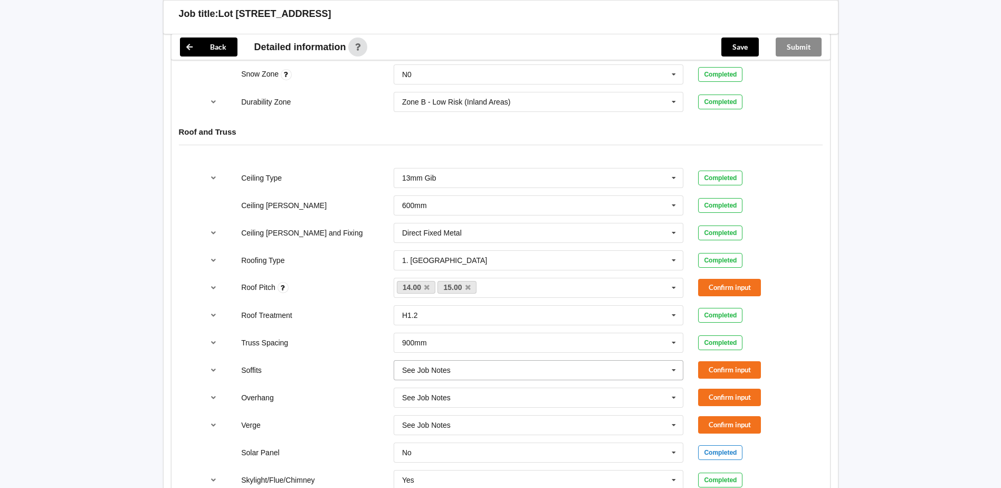
click at [646, 360] on input "text" at bounding box center [539, 369] width 289 height 19
click at [559, 380] on div "Multiple Values – See As Per Plan" at bounding box center [538, 390] width 289 height 20
click at [599, 389] on input "text" at bounding box center [539, 397] width 289 height 19
click at [533, 367] on div "Multiple Values – See As Per Plan" at bounding box center [538, 377] width 289 height 20
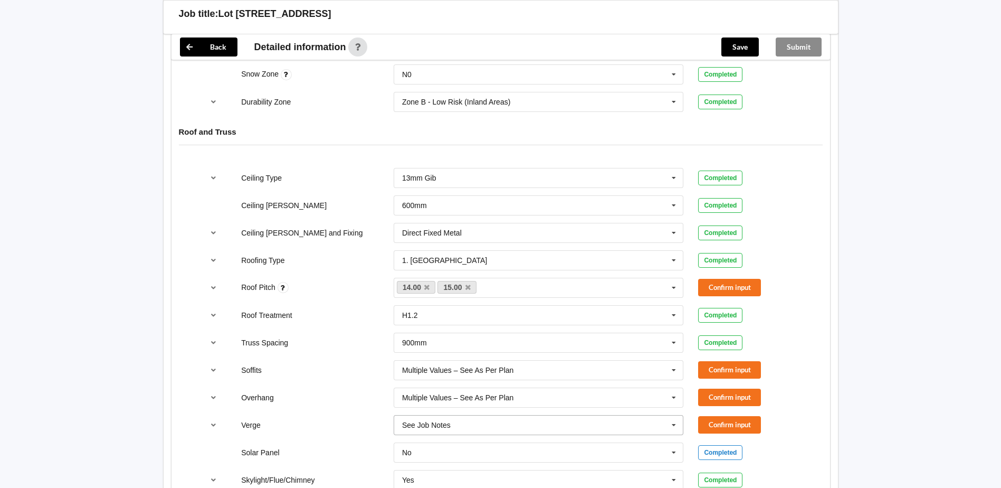
click at [502, 417] on input "text" at bounding box center [539, 424] width 289 height 19
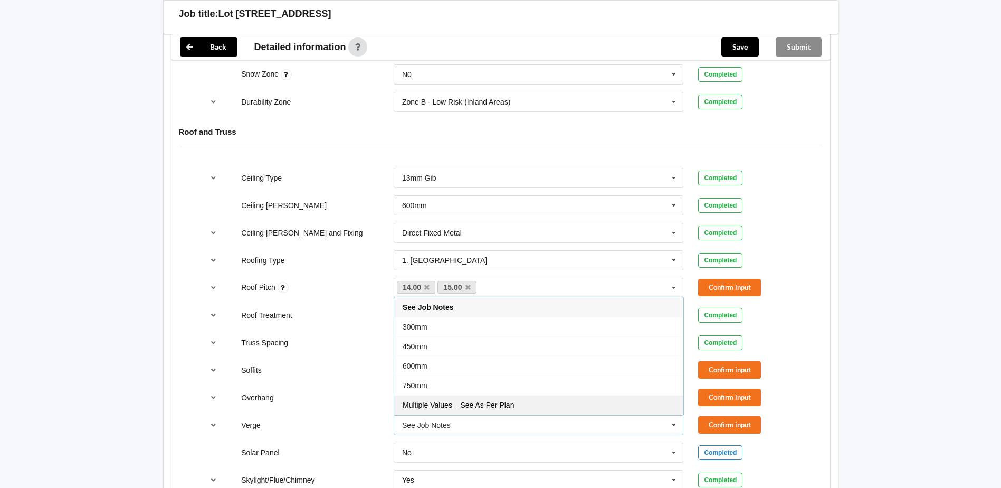
click at [510, 400] on span "Multiple Values – See As Per Plan" at bounding box center [458, 404] width 111 height 8
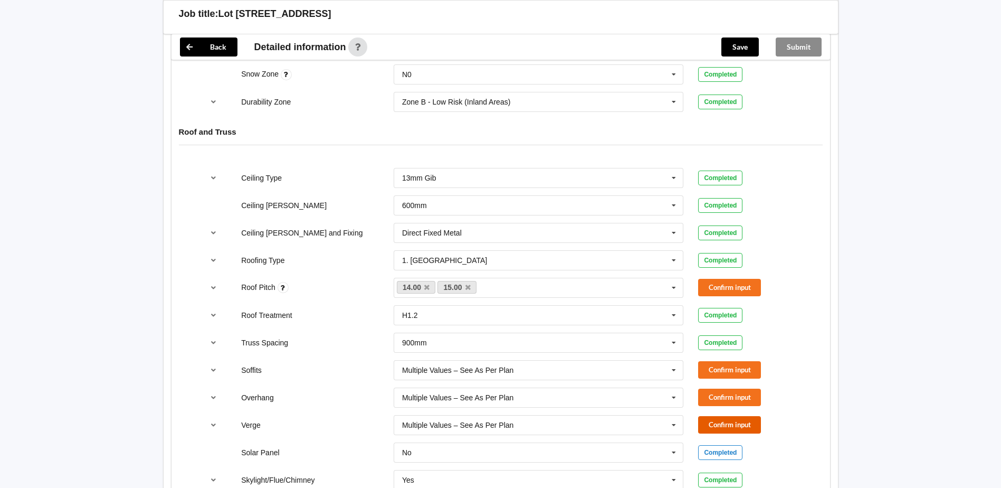
click at [731, 416] on button "Confirm input" at bounding box center [729, 424] width 63 height 17
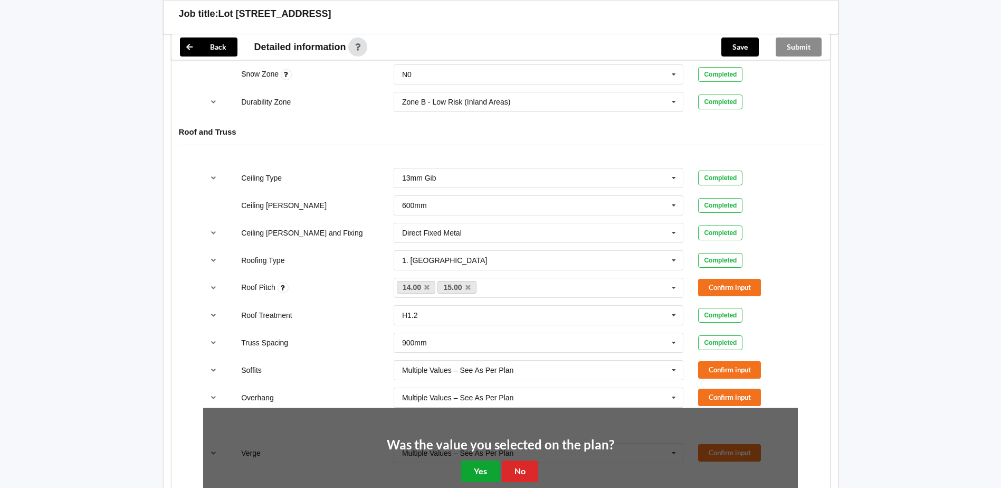
click at [492, 460] on button "Yes" at bounding box center [480, 471] width 39 height 22
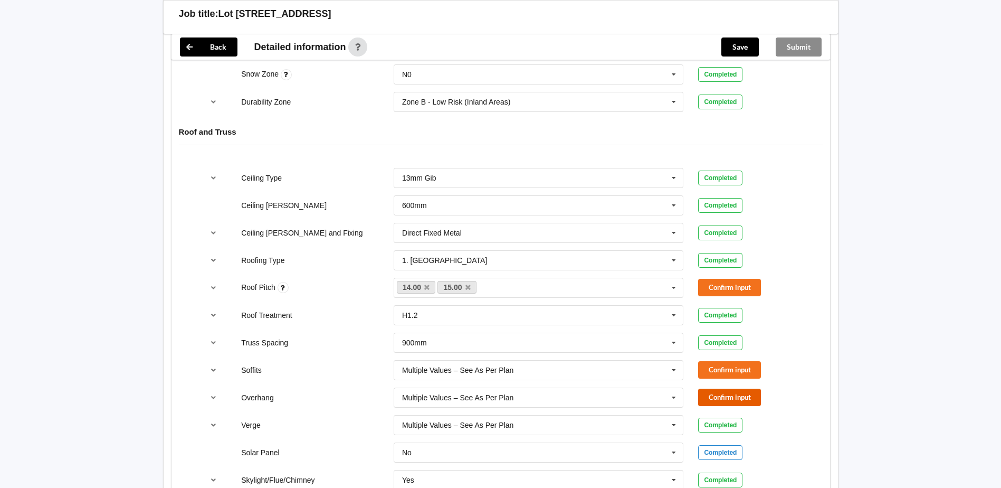
click at [734, 389] on button "Confirm input" at bounding box center [729, 396] width 63 height 17
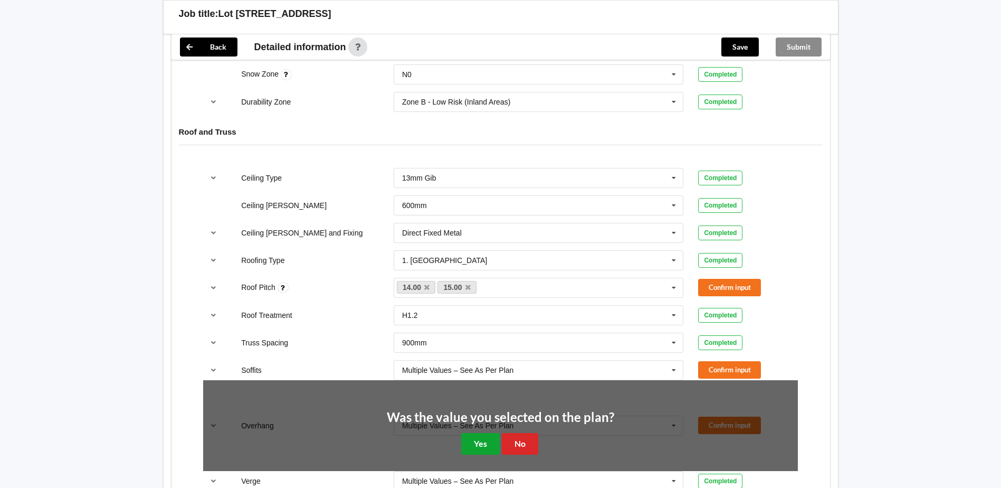
click at [469, 433] on button "Yes" at bounding box center [480, 444] width 39 height 22
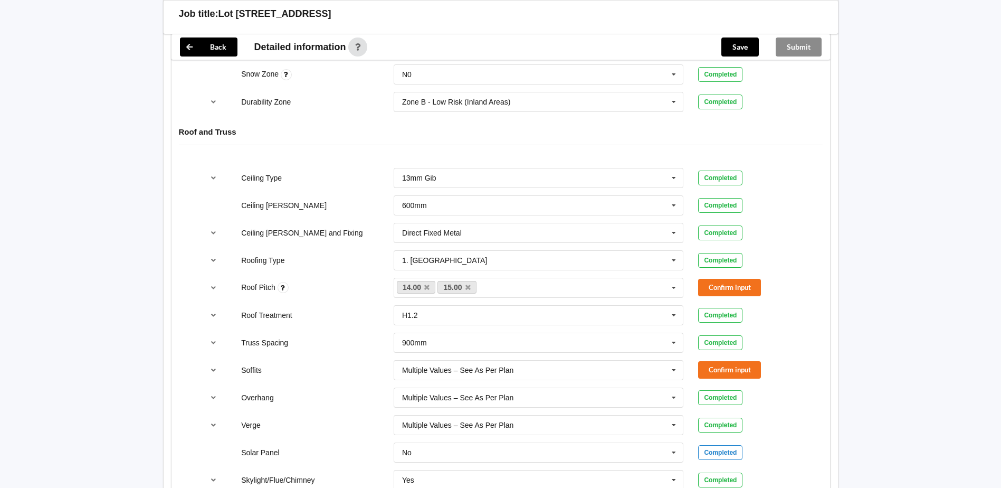
click at [698, 361] on div "Confirm input" at bounding box center [748, 369] width 114 height 17
click at [721, 361] on button "Confirm input" at bounding box center [729, 369] width 63 height 17
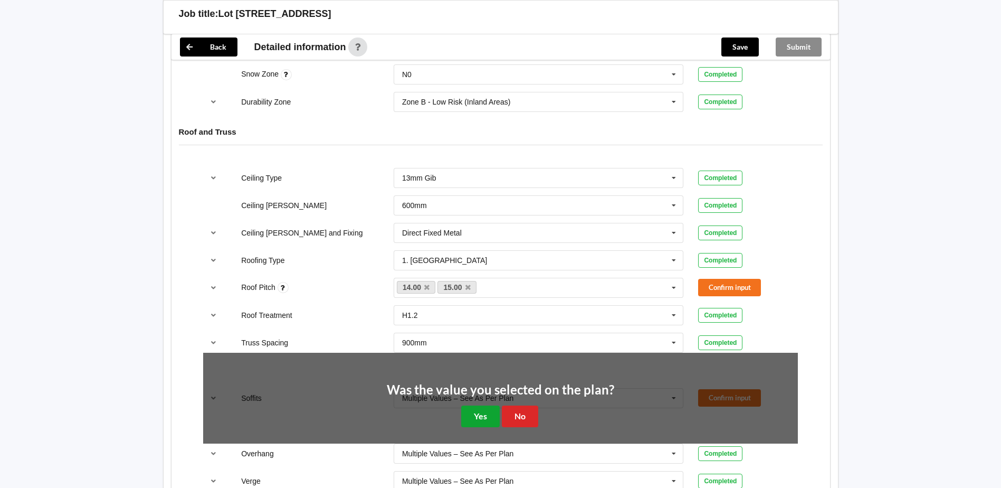
click at [476, 405] on button "Yes" at bounding box center [480, 416] width 39 height 22
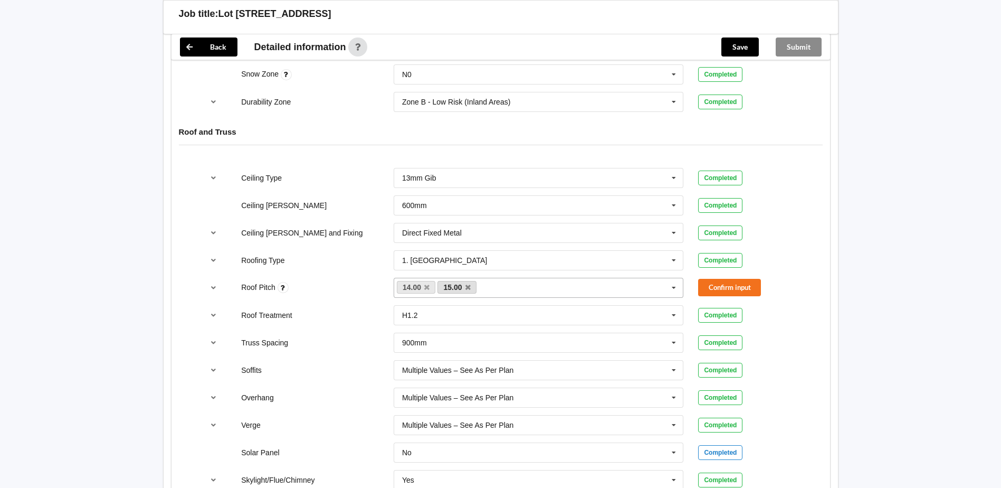
click at [471, 281] on link "15.00" at bounding box center [456, 287] width 39 height 13
click at [468, 284] on icon at bounding box center [467, 287] width 5 height 7
click at [727, 279] on button "Confirm input" at bounding box center [729, 287] width 63 height 17
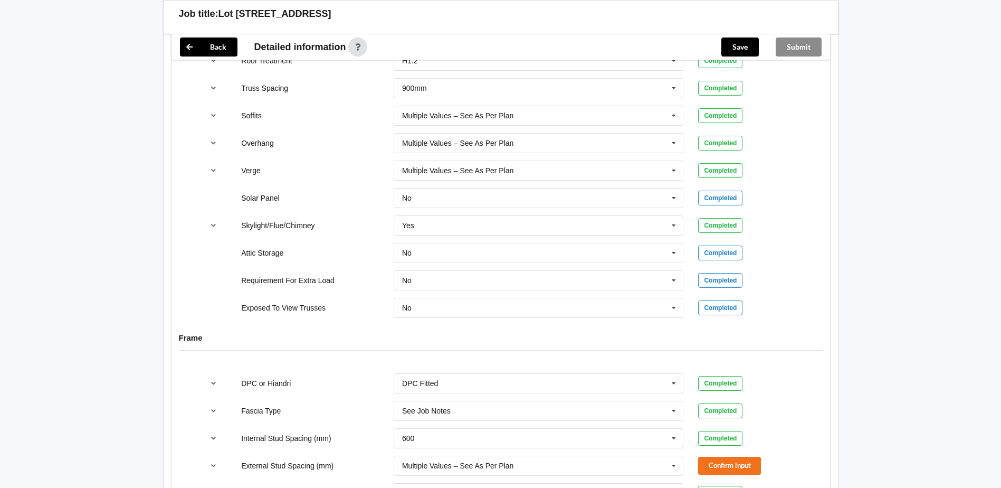
scroll to position [897, 0]
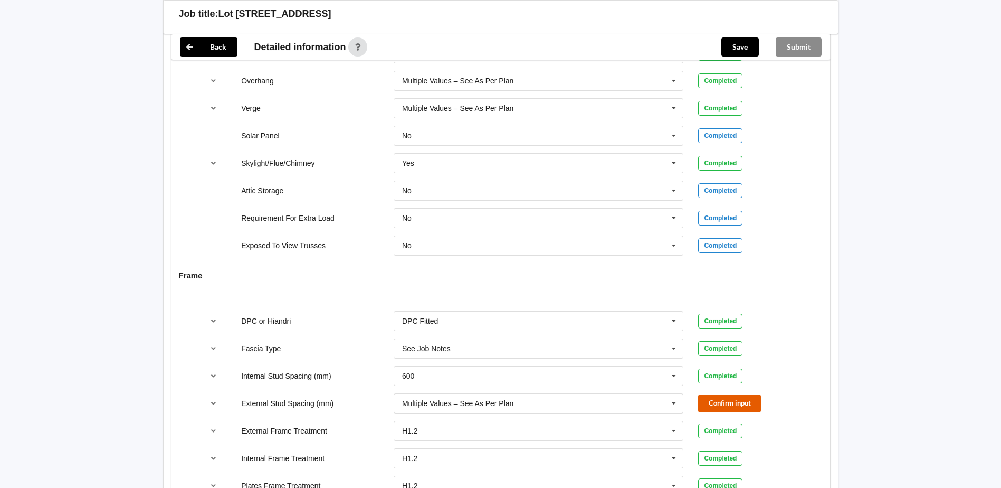
click at [709, 394] on button "Confirm input" at bounding box center [729, 402] width 63 height 17
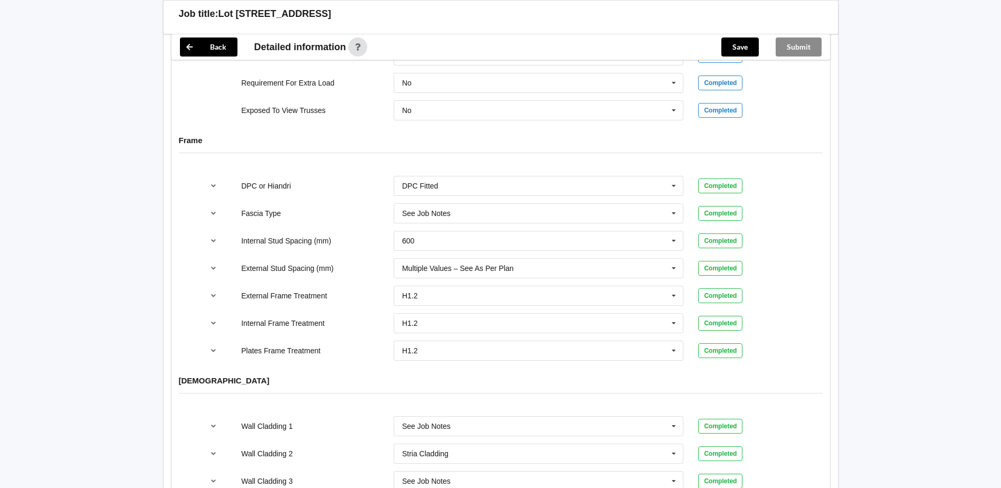
scroll to position [1266, 0]
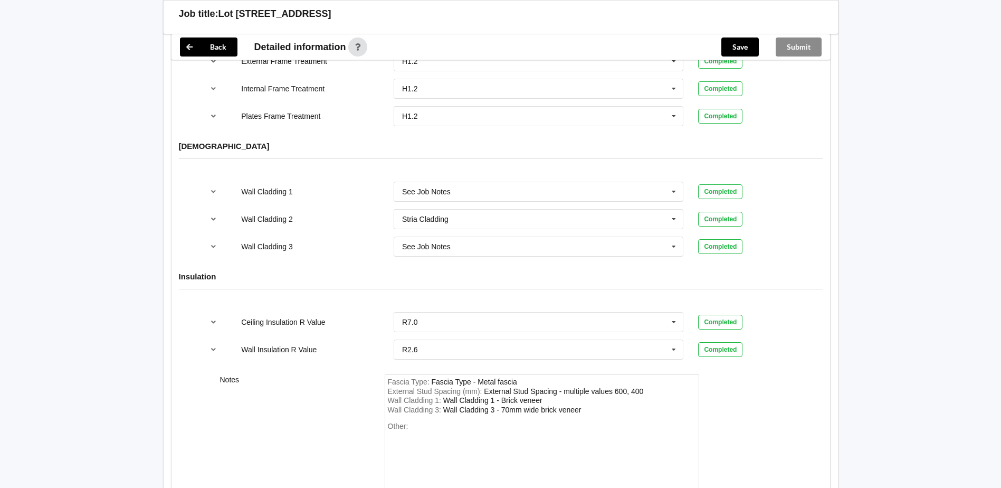
click at [741, 56] on div "Save" at bounding box center [740, 46] width 54 height 25
click at [743, 46] on button "Save" at bounding box center [739, 46] width 37 height 19
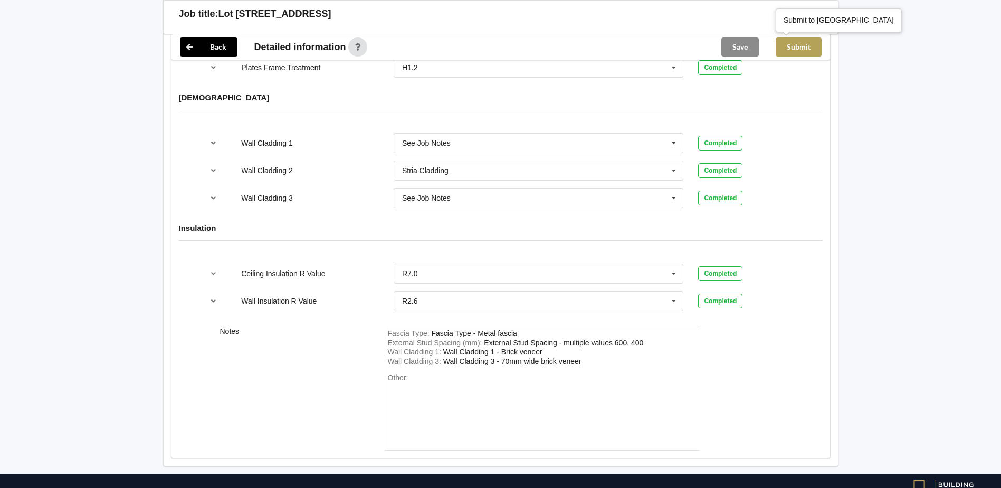
click at [800, 43] on button "Submit" at bounding box center [799, 46] width 46 height 19
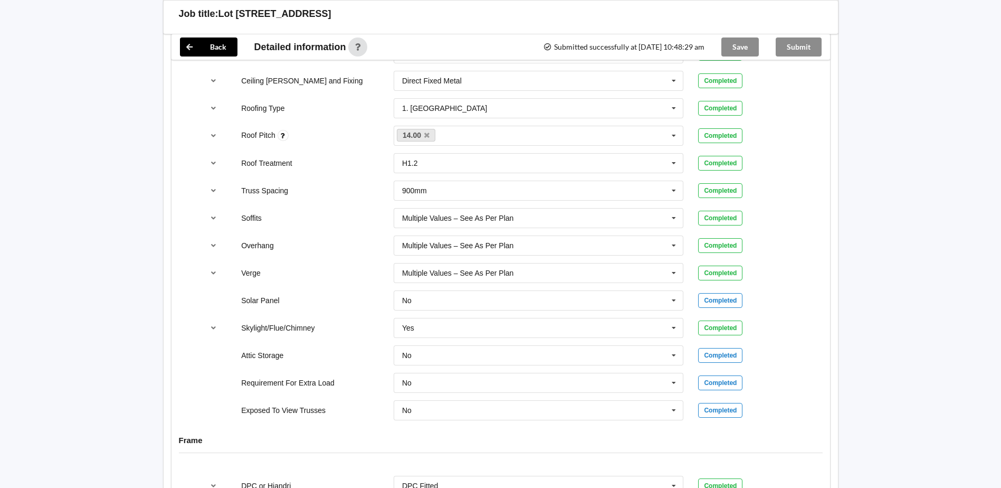
scroll to position [633, 0]
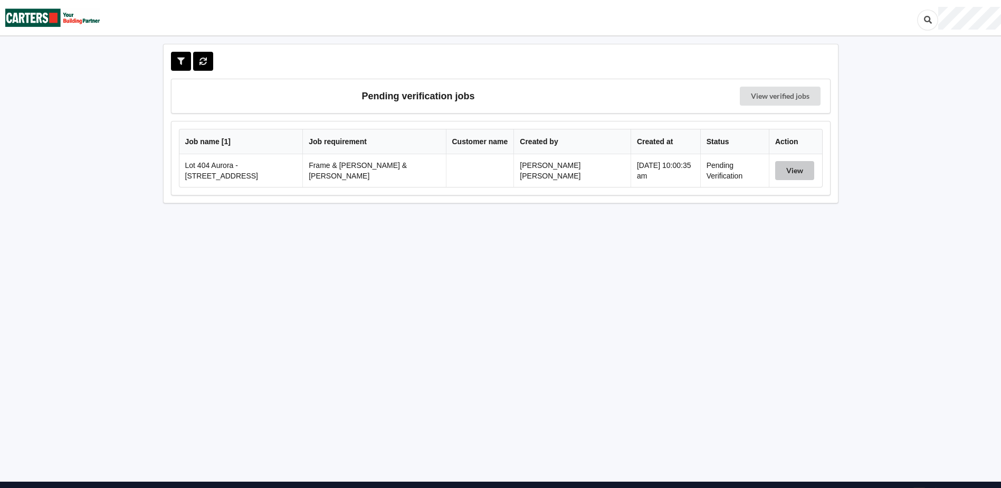
click at [800, 174] on button "View" at bounding box center [794, 170] width 39 height 19
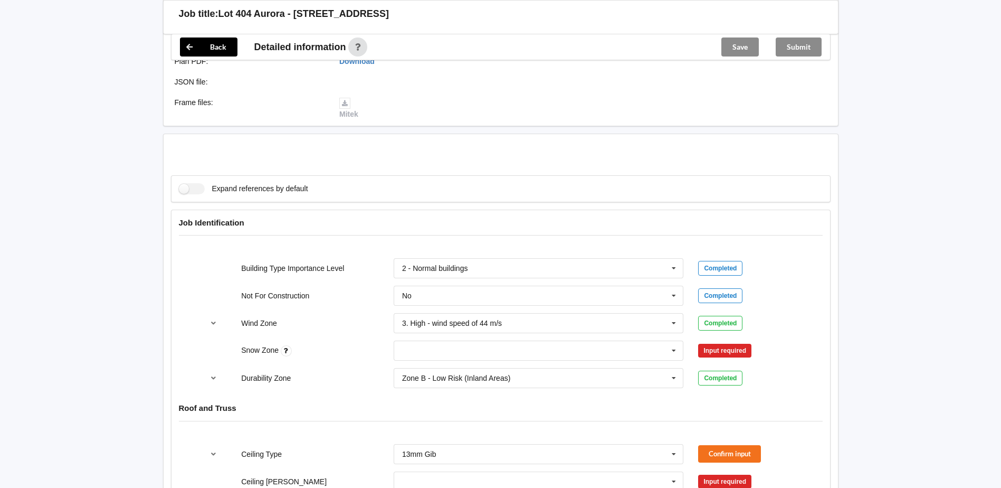
scroll to position [422, 0]
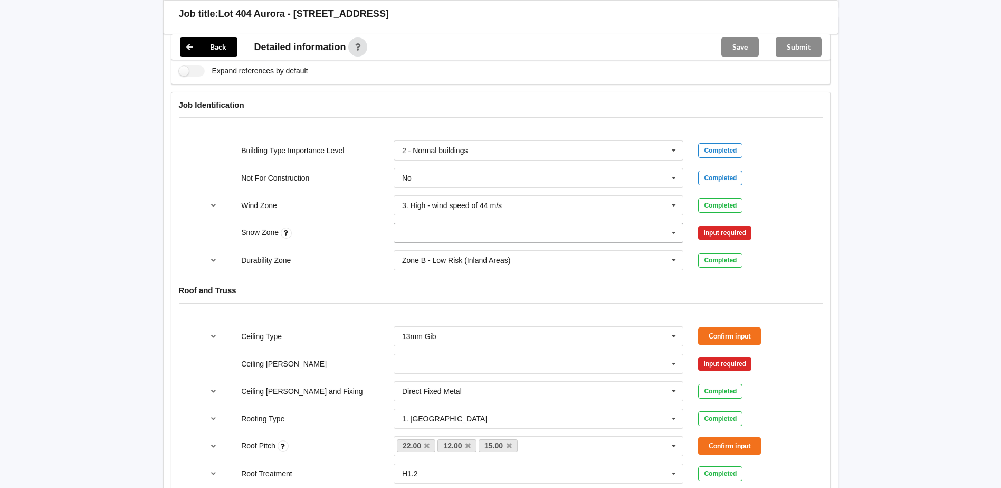
click at [661, 225] on input "text" at bounding box center [539, 232] width 289 height 19
click at [580, 243] on div "N0" at bounding box center [538, 252] width 289 height 20
click at [723, 225] on button "Confirm input" at bounding box center [729, 232] width 63 height 17
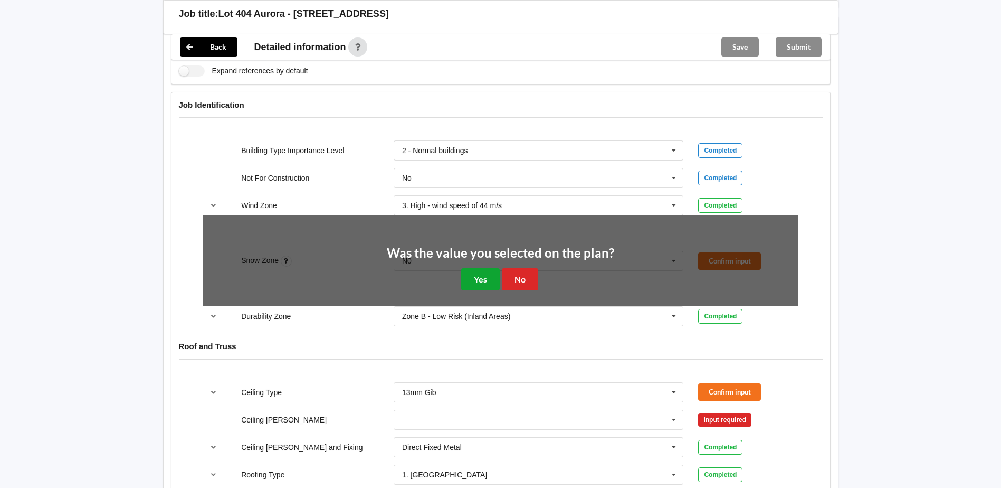
click at [472, 269] on button "Yes" at bounding box center [480, 279] width 39 height 22
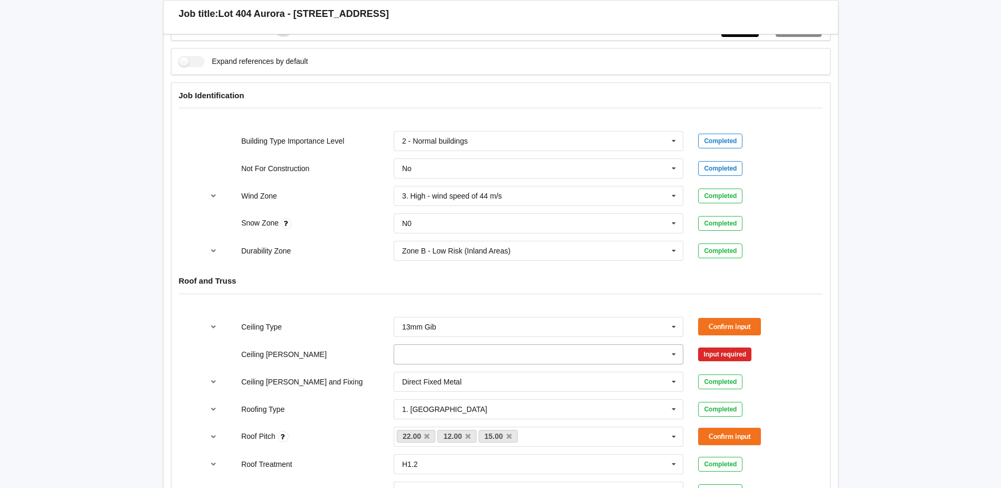
scroll to position [528, 0]
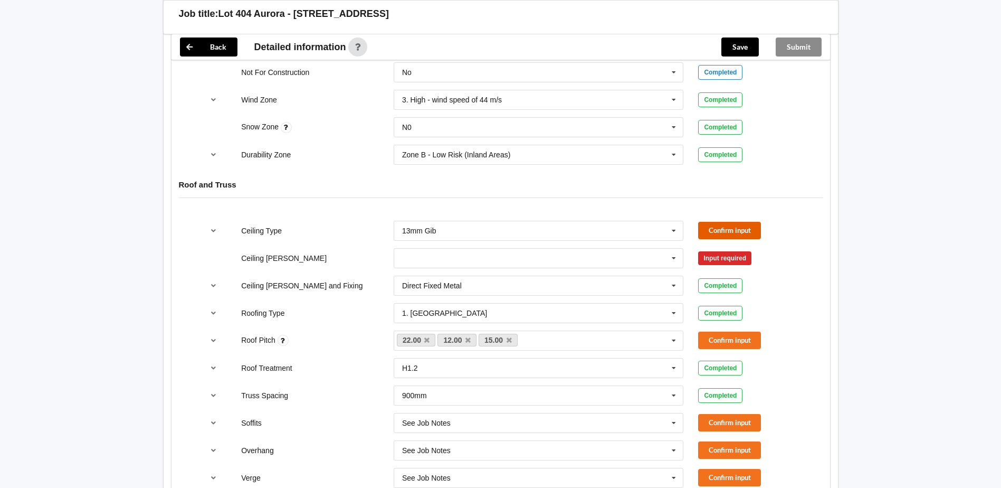
click at [749, 223] on button "Confirm input" at bounding box center [729, 230] width 63 height 17
click at [646, 250] on input "text" at bounding box center [539, 258] width 289 height 19
drag, startPoint x: 441, startPoint y: 302, endPoint x: 688, endPoint y: 276, distance: 248.8
click at [444, 307] on div "600mm" at bounding box center [538, 317] width 289 height 20
click at [734, 249] on button "Confirm input" at bounding box center [729, 257] width 63 height 17
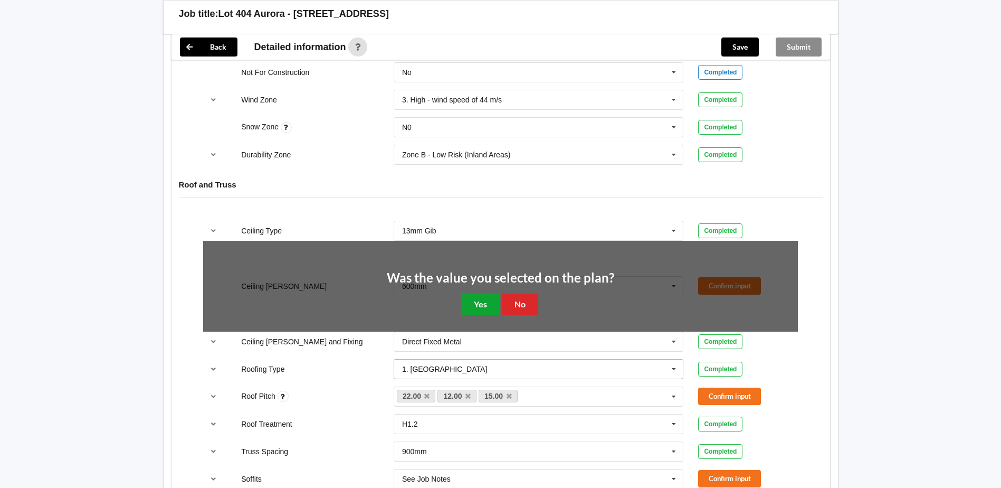
click at [488, 295] on button "Yes" at bounding box center [480, 304] width 39 height 22
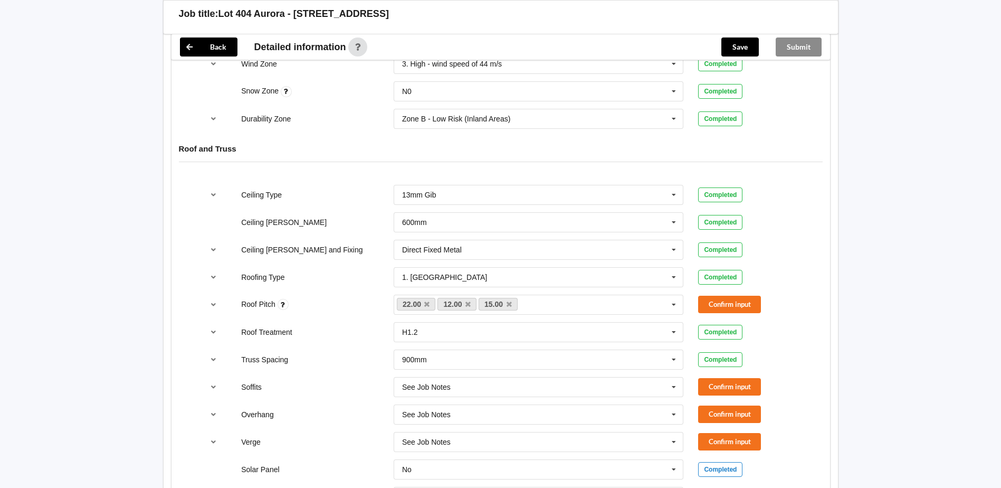
scroll to position [580, 0]
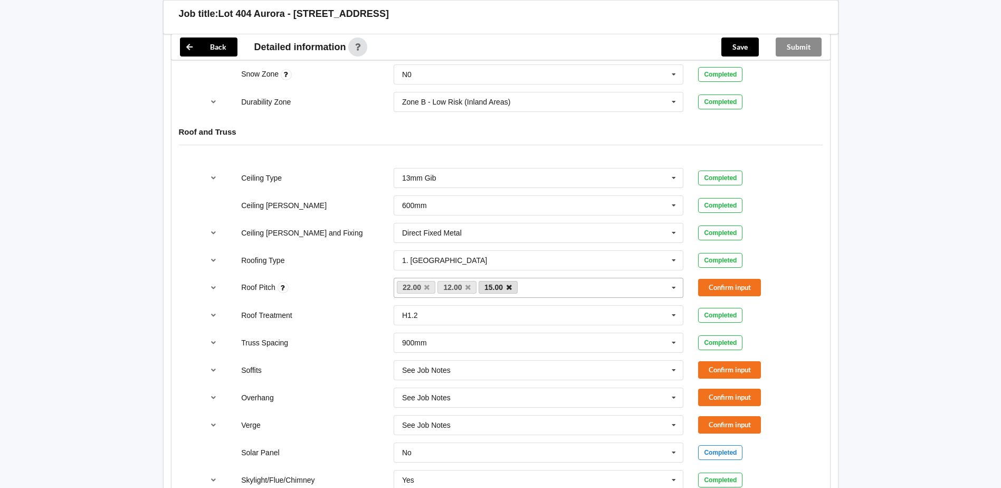
click at [513, 281] on link "15.00" at bounding box center [498, 287] width 39 height 13
click at [510, 284] on icon at bounding box center [509, 287] width 5 height 7
click at [724, 280] on button "Confirm input" at bounding box center [729, 287] width 63 height 17
click at [741, 361] on button "Confirm input" at bounding box center [729, 369] width 63 height 17
click at [668, 360] on icon at bounding box center [674, 370] width 16 height 20
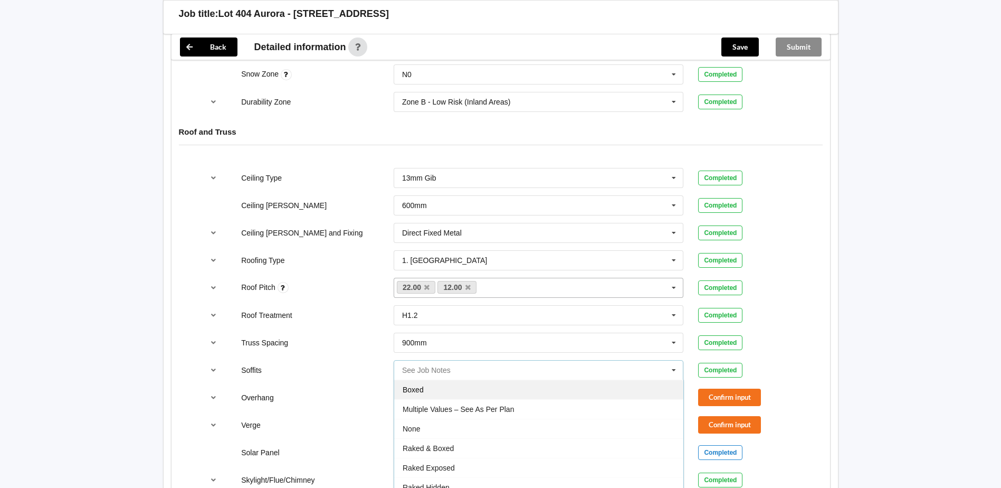
scroll to position [18, 0]
click at [549, 380] on div "Multiple Values – See As Per Plan" at bounding box center [538, 390] width 289 height 20
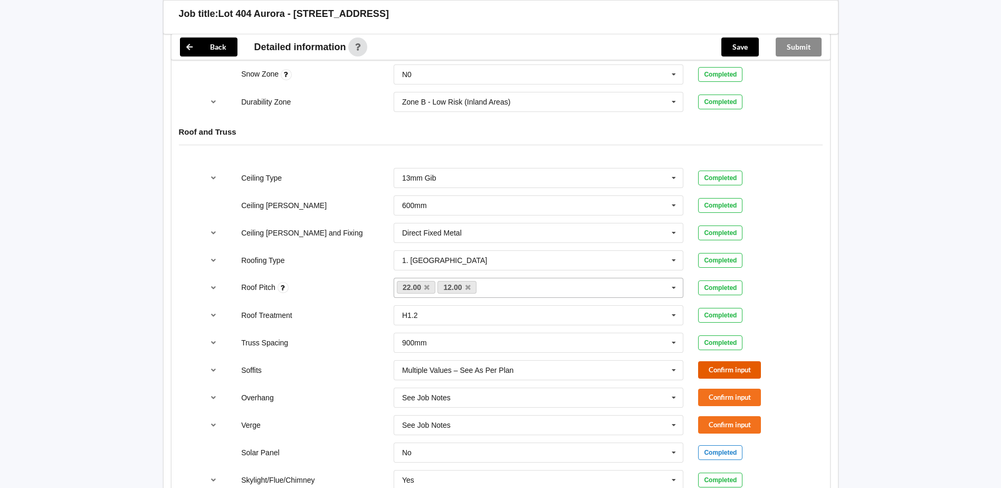
click at [708, 364] on button "Confirm input" at bounding box center [729, 369] width 63 height 17
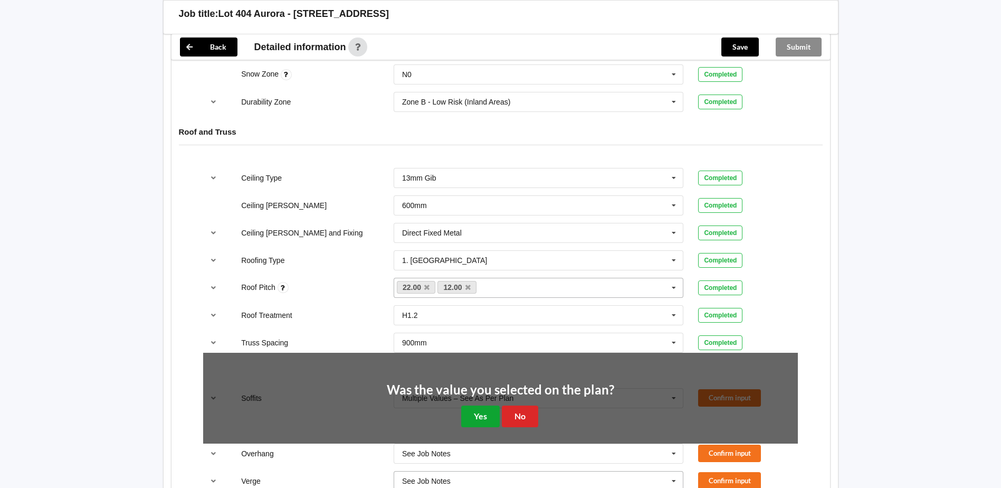
drag, startPoint x: 481, startPoint y: 404, endPoint x: 569, endPoint y: 409, distance: 87.7
click at [482, 405] on button "Yes" at bounding box center [480, 416] width 39 height 22
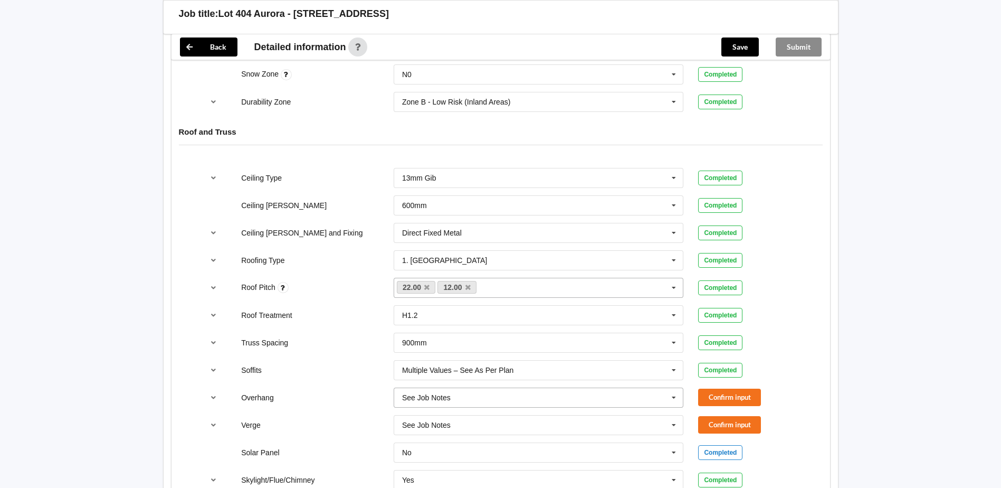
click at [679, 388] on icon at bounding box center [674, 398] width 16 height 20
drag, startPoint x: 645, startPoint y: 375, endPoint x: 714, endPoint y: 387, distance: 69.6
click at [645, 375] on div "Multiple Values – See As Per Plan" at bounding box center [538, 377] width 289 height 20
click at [743, 388] on button "Confirm input" at bounding box center [729, 396] width 63 height 17
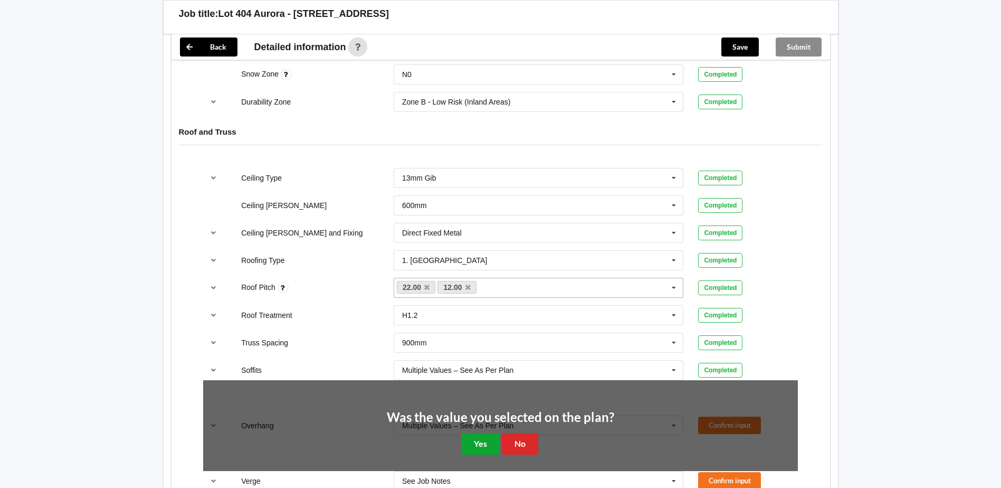
click at [495, 433] on button "Yes" at bounding box center [480, 444] width 39 height 22
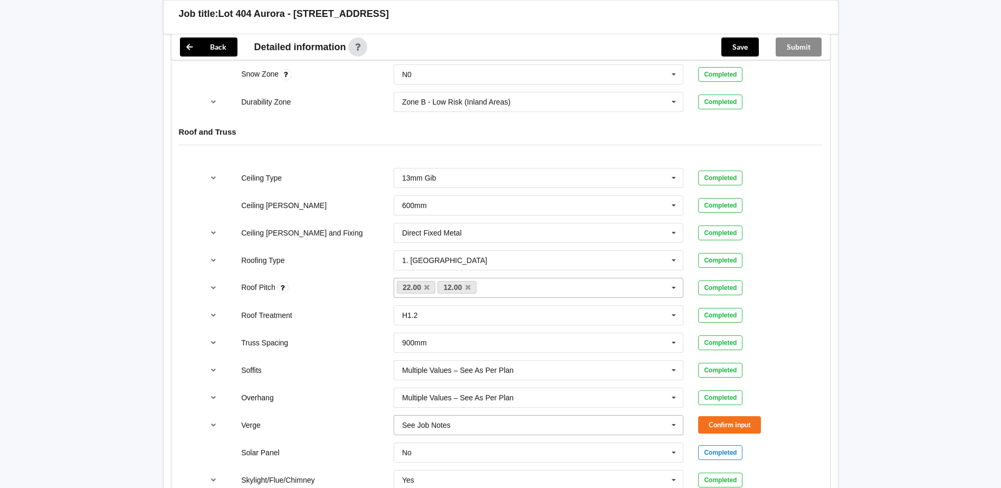
click at [672, 415] on icon at bounding box center [674, 425] width 16 height 20
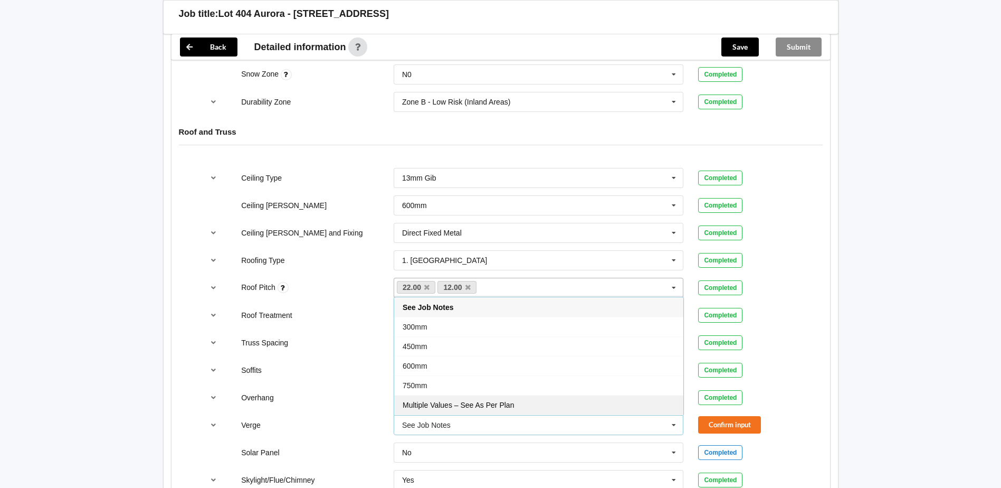
click at [524, 397] on div "Multiple Values – See As Per Plan" at bounding box center [538, 405] width 289 height 20
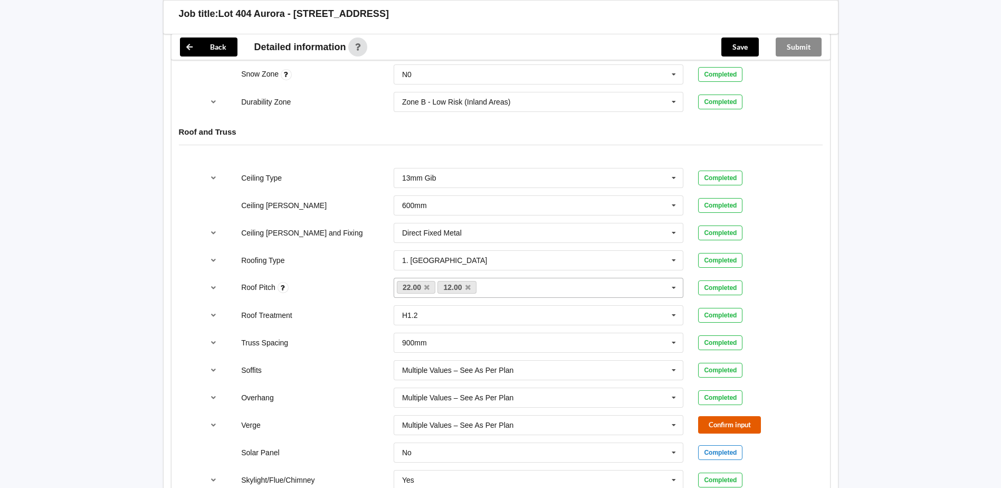
click at [719, 416] on button "Confirm input" at bounding box center [729, 424] width 63 height 17
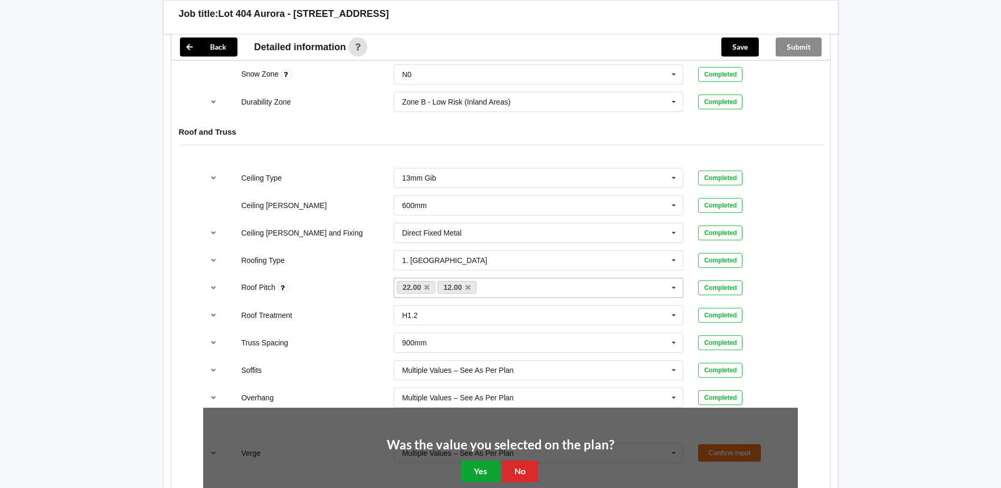
click at [475, 460] on button "Yes" at bounding box center [480, 471] width 39 height 22
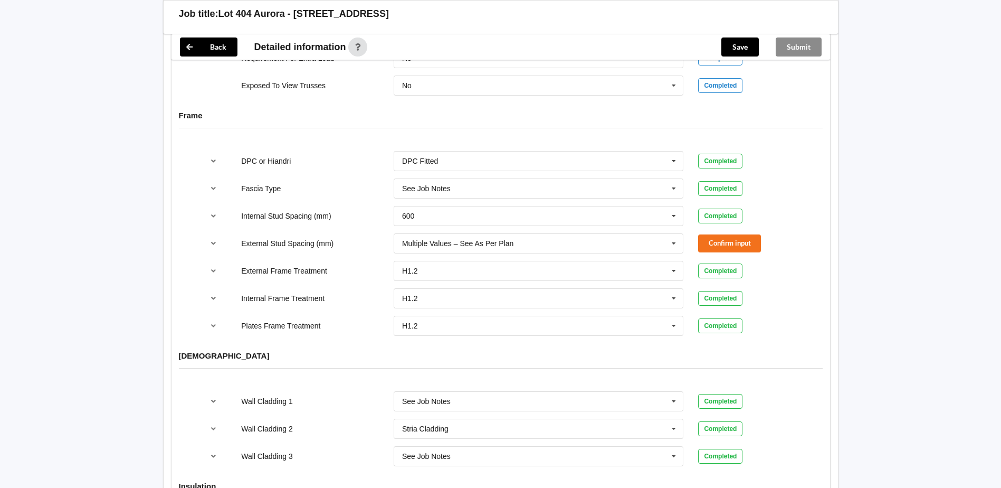
scroll to position [1055, 0]
click at [715, 241] on button "Confirm input" at bounding box center [729, 244] width 63 height 17
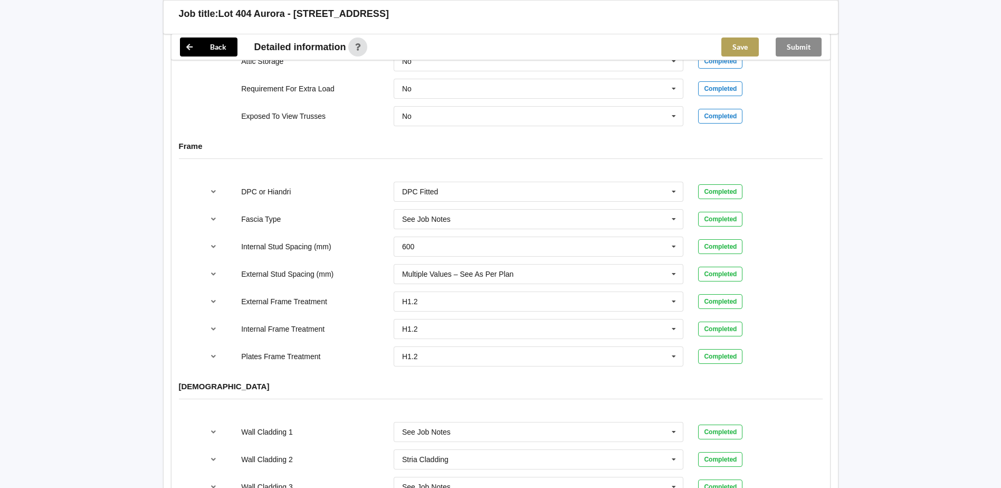
click at [737, 43] on button "Save" at bounding box center [739, 46] width 37 height 19
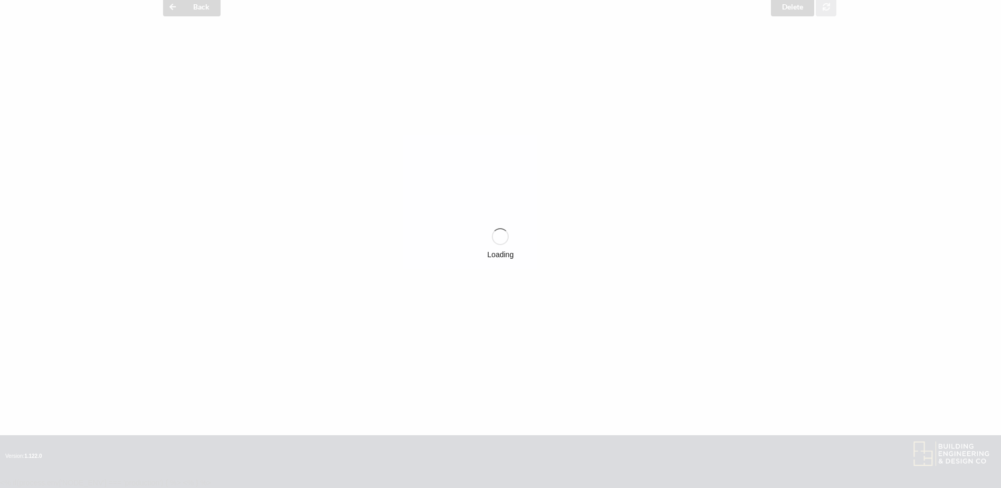
scroll to position [1026, 0]
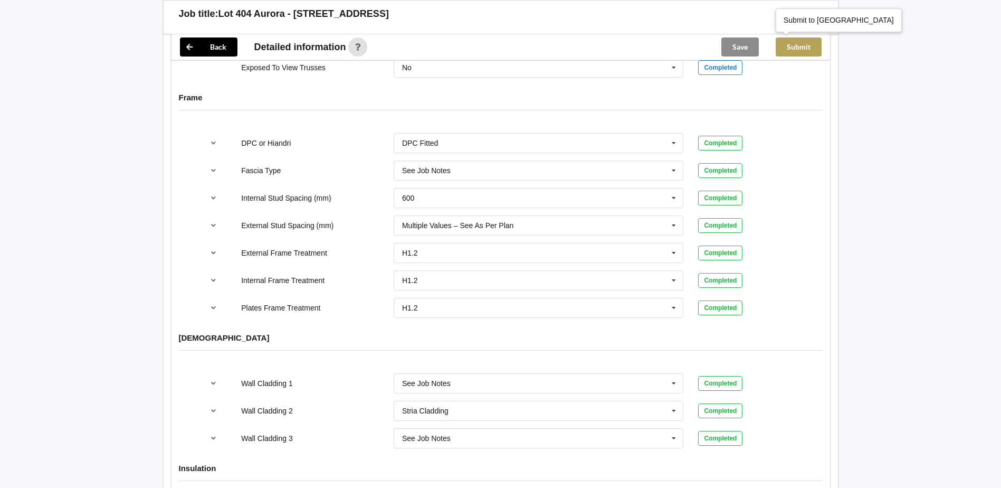
click at [795, 42] on button "Submit" at bounding box center [799, 46] width 46 height 19
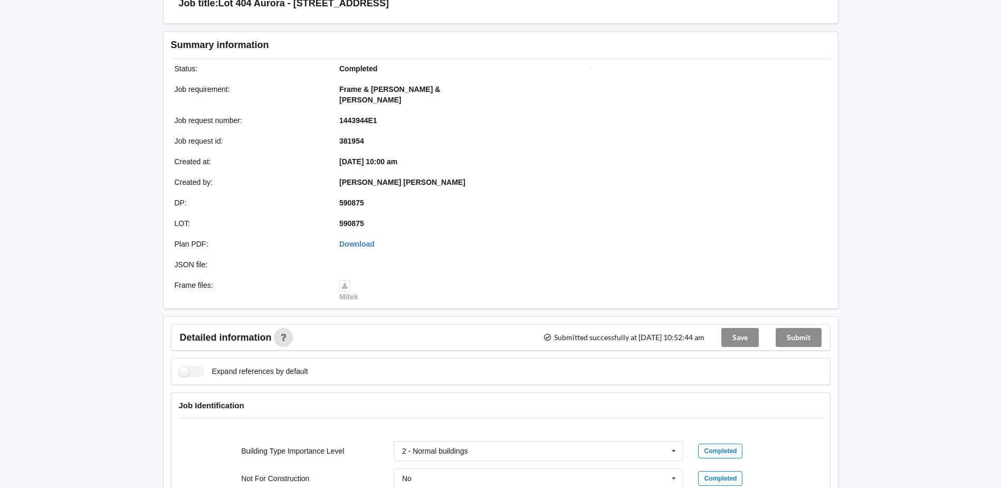
scroll to position [0, 0]
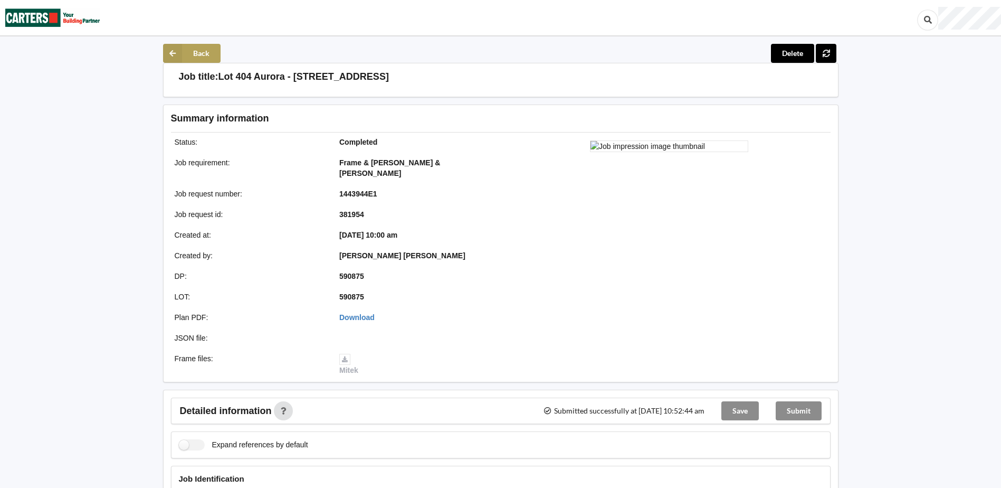
click at [178, 47] on icon at bounding box center [172, 53] width 19 height 19
